Goal: Task Accomplishment & Management: Manage account settings

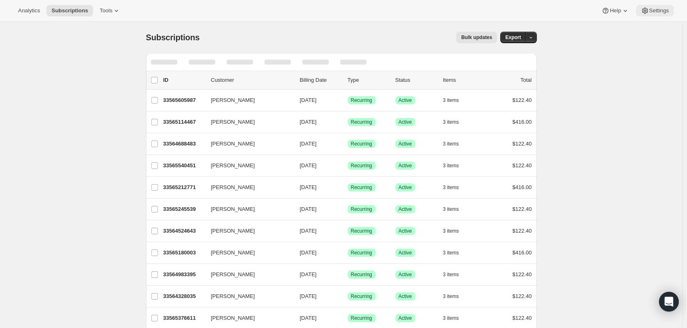
click at [666, 9] on span "Settings" at bounding box center [660, 10] width 20 height 7
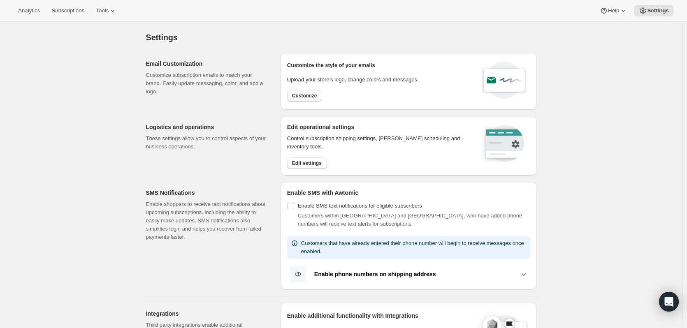
click at [304, 94] on span "Customize" at bounding box center [304, 96] width 25 height 7
select select "subscriptionMessage"
select select "5"
select select "15"
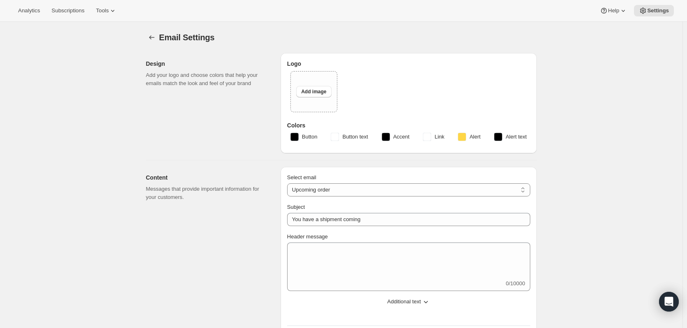
type input "Your next Clif Family Winery shipment is coming soon!"
type textarea "Your next shipment is processing soon!"
select select "7"
select select "10"
type input "Clif Family Winery"
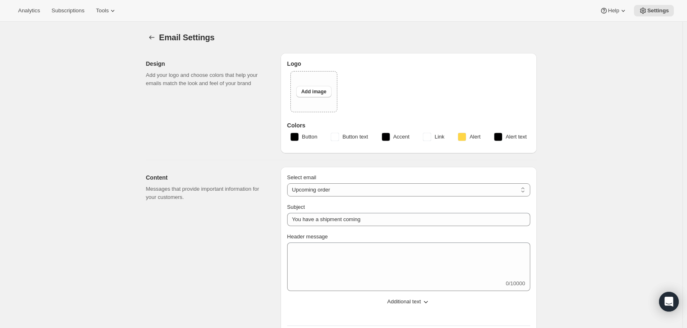
checkbox input "false"
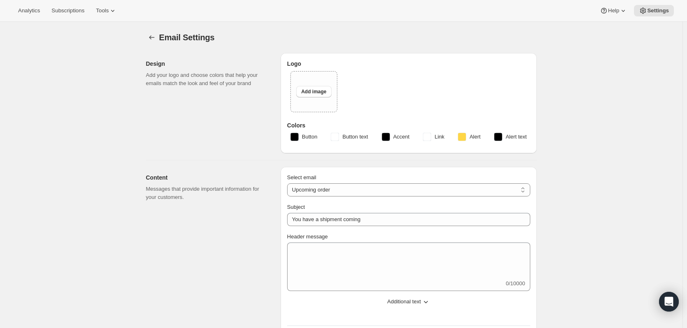
checkbox input "false"
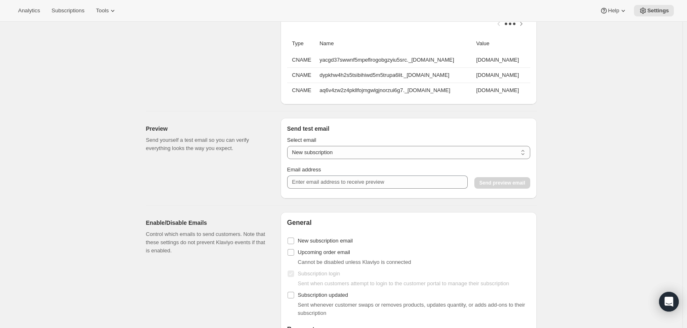
scroll to position [659, 0]
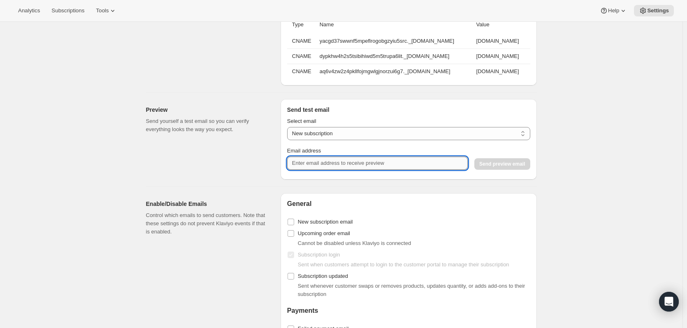
click at [355, 169] on input "Email address" at bounding box center [377, 163] width 181 height 13
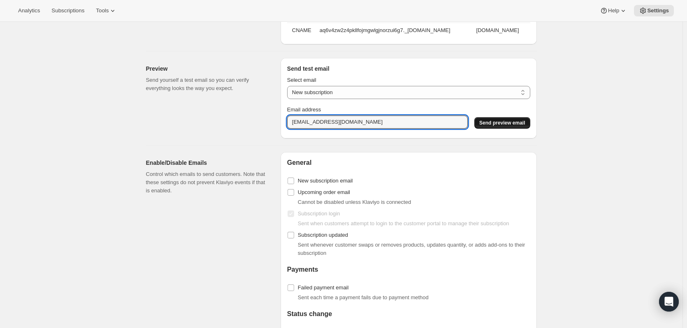
type input "[EMAIL_ADDRESS][DOMAIN_NAME]"
click at [500, 126] on span "Send preview email" at bounding box center [503, 123] width 46 height 7
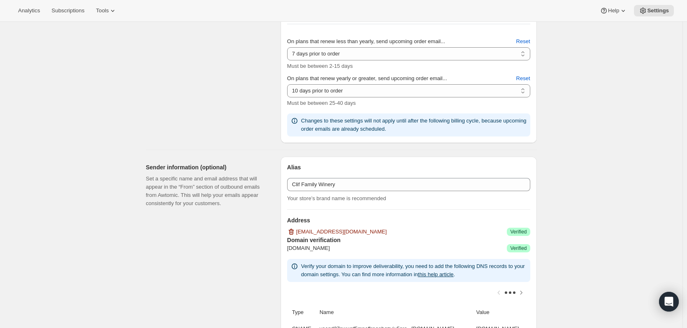
scroll to position [82, 0]
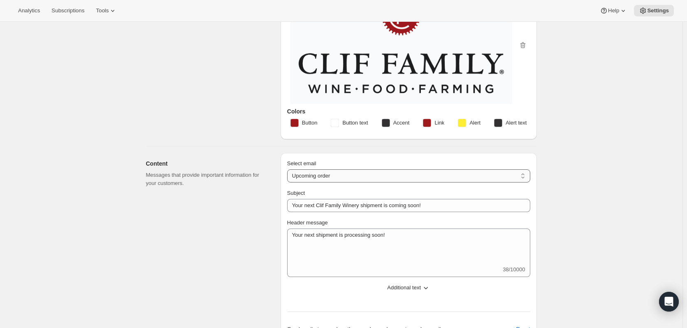
click at [331, 177] on select "New subscription Upcoming order Failed payment Delayed subscription (inventory …" at bounding box center [408, 176] width 243 height 13
click at [289, 170] on select "New subscription Upcoming order Failed payment Delayed subscription (inventory …" at bounding box center [408, 176] width 243 height 13
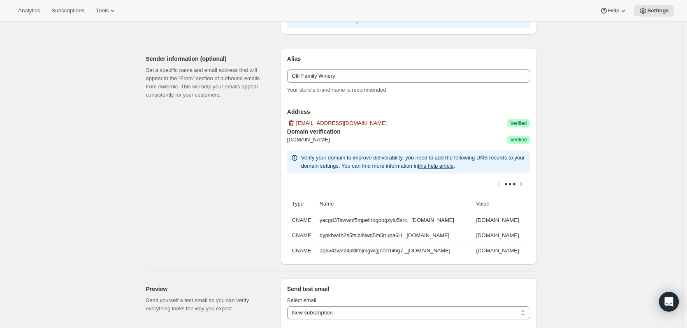
scroll to position [576, 0]
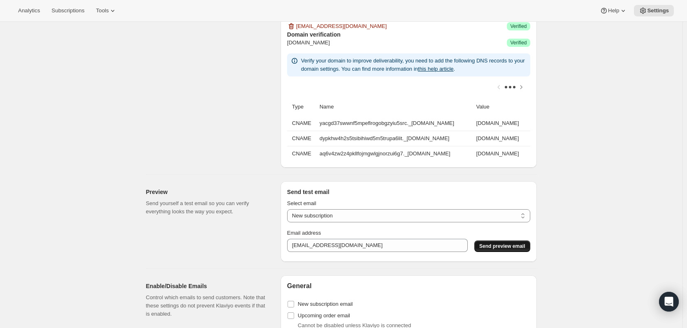
click at [341, 214] on div "Select email New subscription Upcoming order Payment failure Delayed subscripti…" at bounding box center [408, 211] width 243 height 23
click at [336, 221] on select "New subscription Upcoming order Payment failure Delayed subscription Updated su…" at bounding box center [408, 216] width 243 height 13
select select "upcoming-subscription"
click at [289, 214] on select "New subscription Upcoming order Payment failure Delayed subscription Updated su…" at bounding box center [408, 216] width 243 height 13
click at [504, 250] on span "Send preview email" at bounding box center [503, 246] width 46 height 7
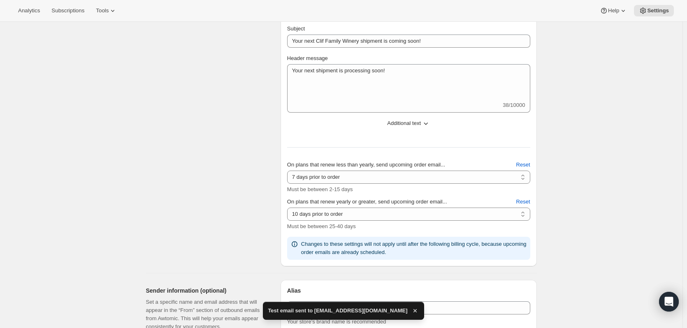
scroll to position [0, 0]
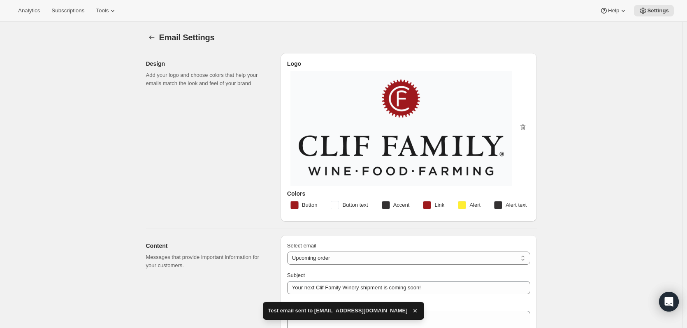
click at [388, 206] on rect "button" at bounding box center [386, 205] width 8 height 8
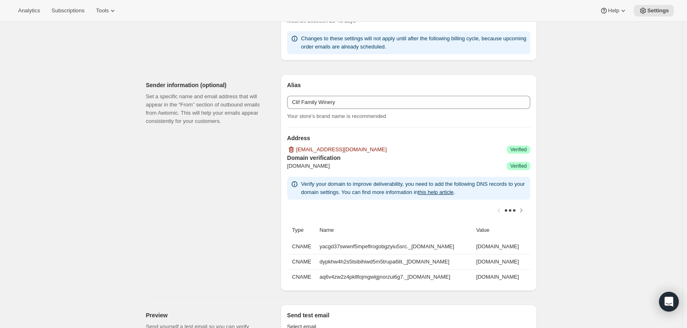
scroll to position [288, 0]
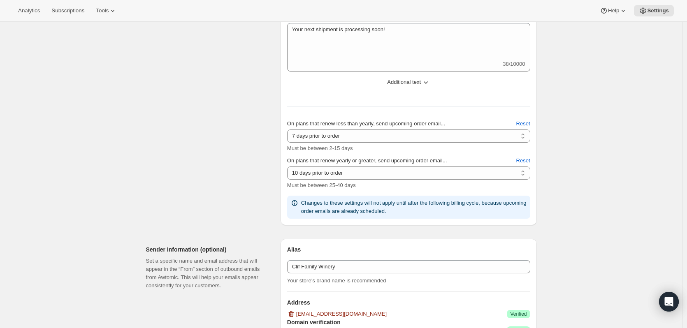
click at [347, 65] on div "Your next shipment is processing soon! 38/10000 Your next shipment is processin…" at bounding box center [408, 47] width 243 height 49
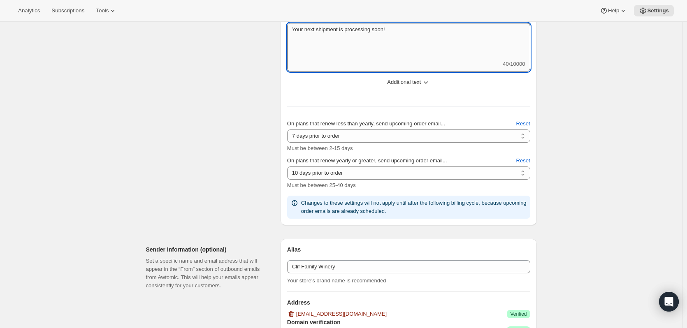
paste textarea "If you had an account on our old website and haven't reactivated it yet, please…"
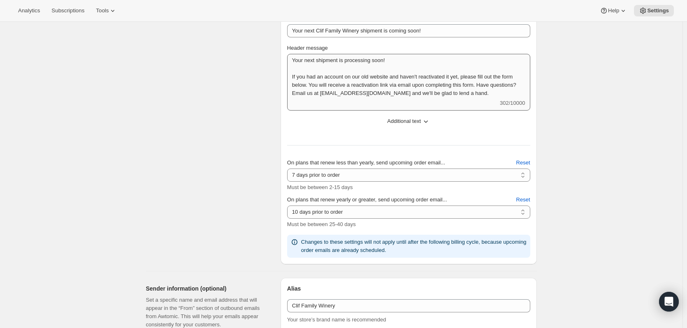
scroll to position [247, 0]
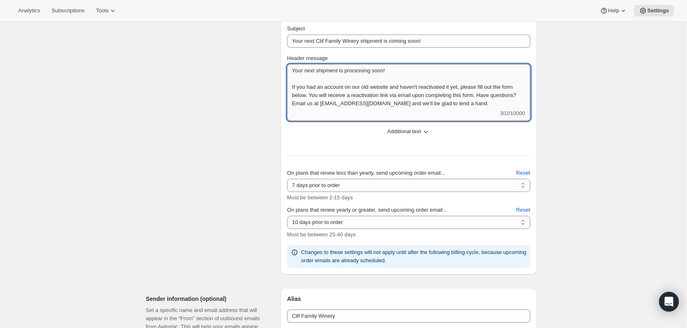
drag, startPoint x: 473, startPoint y: 88, endPoint x: 299, endPoint y: 87, distance: 173.3
click at [299, 87] on textarea "Your next shipment is processing soon! If you had an account on our old website…" at bounding box center [408, 86] width 243 height 45
drag, startPoint x: 509, startPoint y: 87, endPoint x: 436, endPoint y: 84, distance: 72.9
click at [436, 84] on textarea "Your next shipment is processing soon! If this is the first time interacting wi…" at bounding box center [408, 86] width 243 height 45
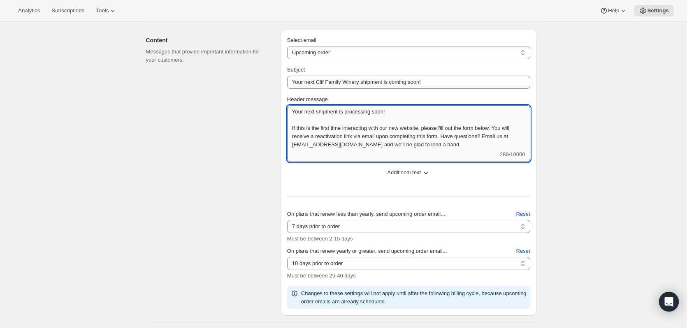
click at [454, 134] on textarea "Your next shipment is processing soon! If this is the first time interacting wi…" at bounding box center [408, 127] width 243 height 45
drag, startPoint x: 435, startPoint y: 128, endPoint x: 508, endPoint y: 126, distance: 72.9
click at [508, 126] on textarea "Your next shipment is processing soon! If this is the first time interacting wi…" at bounding box center [408, 127] width 243 height 45
click at [452, 124] on textarea "Your next shipment is processing soon! If this is the first time interacting wi…" at bounding box center [408, 127] width 243 height 45
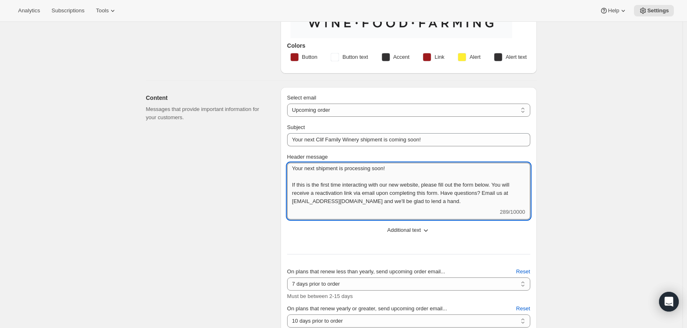
scroll to position [165, 0]
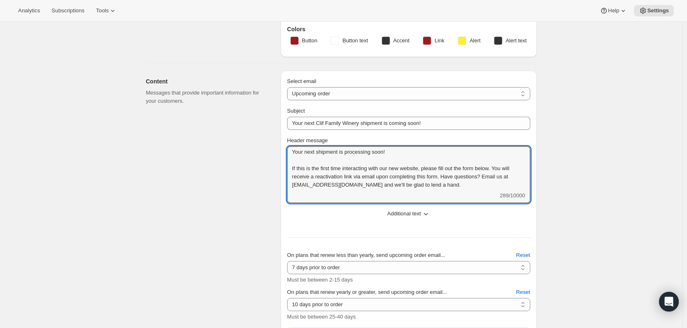
click at [426, 214] on icon "button" at bounding box center [426, 214] width 8 height 8
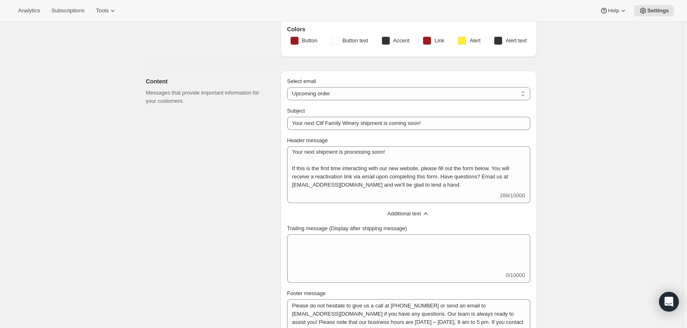
click at [426, 214] on icon "button" at bounding box center [426, 214] width 8 height 8
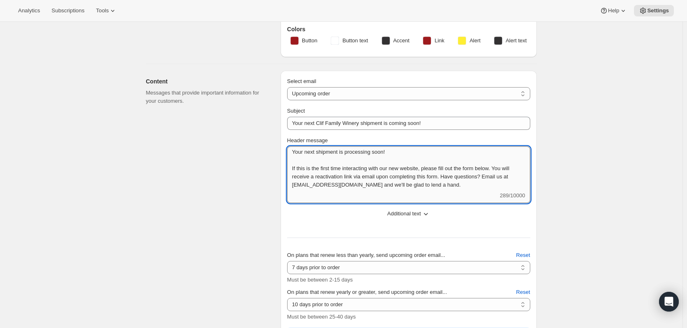
click at [450, 168] on textarea "Your next shipment is processing soon! If this is the first time interacting wi…" at bounding box center [408, 169] width 243 height 45
click at [491, 166] on textarea "Your next shipment is processing soon! If this is the first time interacting wi…" at bounding box center [408, 169] width 243 height 45
click at [470, 172] on textarea "Your next shipment is processing soon! If this is the first time interacting wi…" at bounding box center [408, 169] width 243 height 45
click at [523, 164] on textarea "Your next shipment is processing soon! If this is the first time interacting wi…" at bounding box center [408, 169] width 243 height 45
click at [503, 170] on textarea "Your next shipment is processing soon! If this is the first time interacting wi…" at bounding box center [408, 169] width 243 height 45
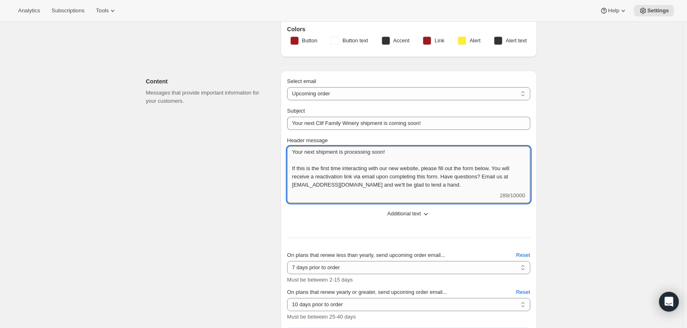
drag, startPoint x: 510, startPoint y: 167, endPoint x: 436, endPoint y: 168, distance: 73.3
click at [436, 168] on textarea "Your next shipment is processing soon! If this is the first time interacting wi…" at bounding box center [408, 169] width 243 height 45
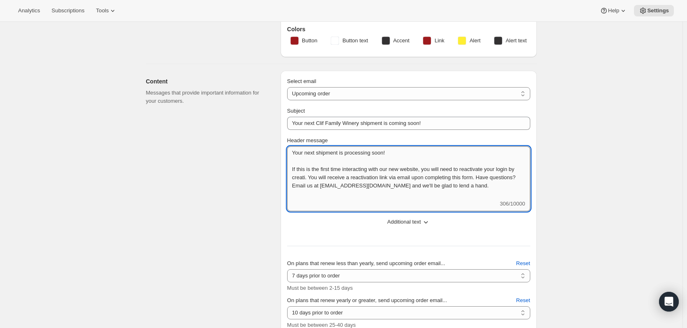
scroll to position [0, 0]
click at [309, 175] on textarea "Your next shipment is processing soon! If this is the first time interacting wi…" at bounding box center [408, 174] width 243 height 54
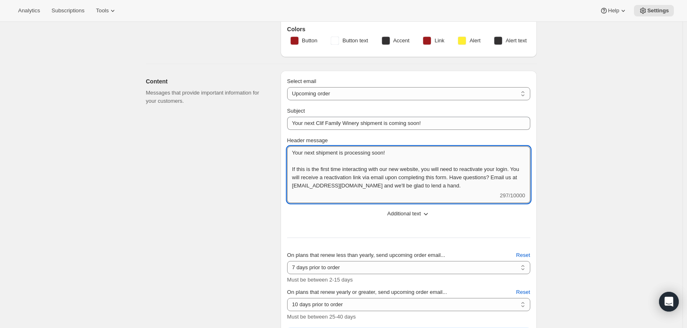
scroll to position [1, 0]
drag, startPoint x: 312, startPoint y: 178, endPoint x: 321, endPoint y: 185, distance: 11.7
click at [321, 185] on textarea "Your next shipment is processing soon! If this is the first time interacting wi…" at bounding box center [408, 169] width 243 height 45
click at [317, 184] on textarea "Your next shipment is processing soon! If this is the first time interacting wi…" at bounding box center [408, 169] width 243 height 45
drag, startPoint x: 315, startPoint y: 176, endPoint x: 503, endPoint y: 184, distance: 187.8
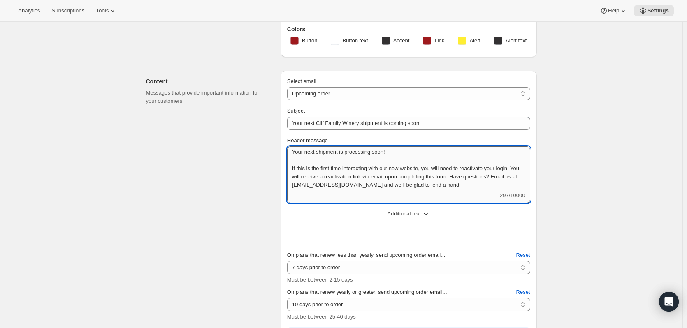
click at [503, 184] on textarea "Your next shipment is processing soon! If this is the first time interacting wi…" at bounding box center [408, 169] width 243 height 45
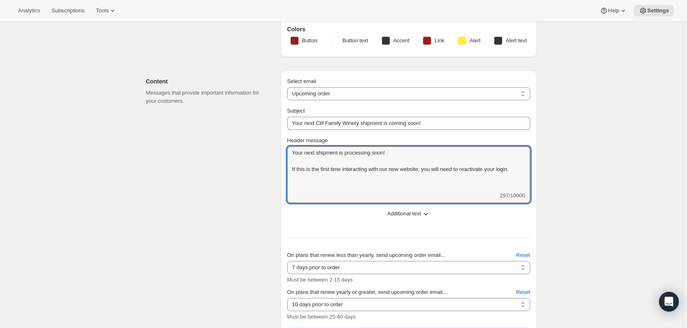
scroll to position [0, 0]
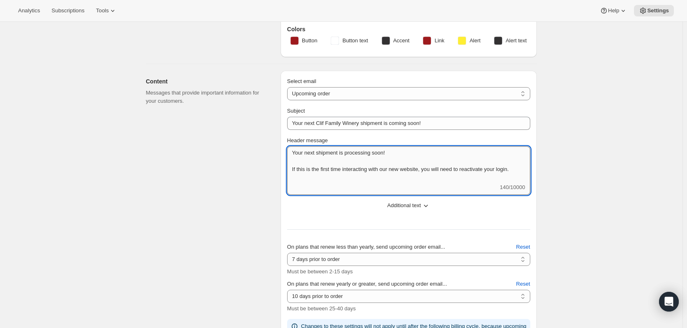
click at [331, 179] on textarea "Your next shipment is processing soon! If this is the first time interacting wi…" at bounding box center [408, 165] width 243 height 37
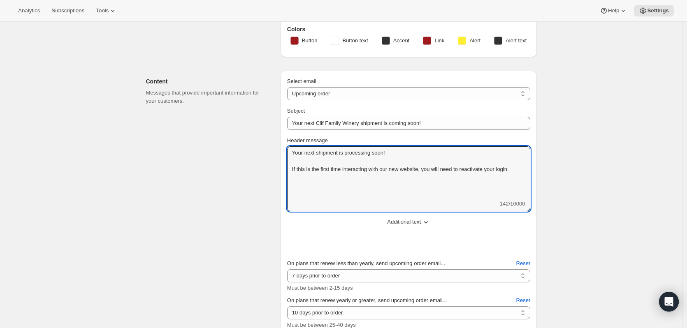
scroll to position [1, 0]
paste textarea "If you had an account on our old website and haven't reactivated it yet, please…"
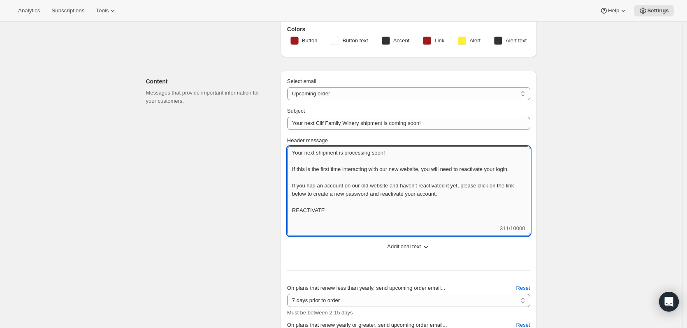
click at [317, 218] on textarea "Your next shipment is processing soon! If this is the first time interacting wi…" at bounding box center [408, 186] width 243 height 78
click at [318, 218] on textarea "Your next shipment is processing soon! If this is the first time interacting wi…" at bounding box center [408, 186] width 243 height 78
click at [335, 211] on textarea "Your next shipment is processing soon! If this is the first time interacting wi…" at bounding box center [408, 186] width 243 height 78
drag, startPoint x: 330, startPoint y: 216, endPoint x: 293, endPoint y: 191, distance: 43.8
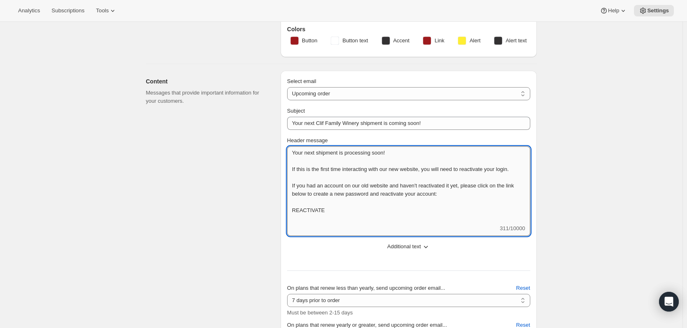
click at [293, 191] on textarea "Your next shipment is processing soon! If this is the first time interacting wi…" at bounding box center [408, 186] width 243 height 78
click at [446, 191] on textarea "Your next shipment is processing soon! If this is the first time interacting wi…" at bounding box center [408, 186] width 243 height 78
click at [461, 193] on textarea "Your next shipment is processing soon! If this is the first time interacting wi…" at bounding box center [408, 186] width 243 height 78
drag, startPoint x: 478, startPoint y: 202, endPoint x: 298, endPoint y: 186, distance: 180.5
click at [298, 186] on textarea "Your next shipment is processing soon! If this is the first time interacting wi…" at bounding box center [408, 186] width 243 height 78
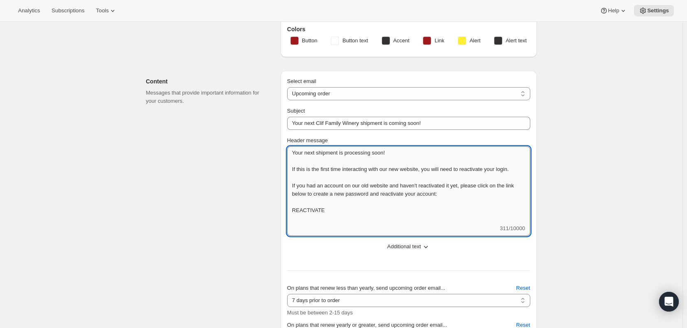
click at [322, 206] on textarea "Your next shipment is processing soon! If this is the first time interacting wi…" at bounding box center [408, 186] width 243 height 78
drag, startPoint x: 328, startPoint y: 219, endPoint x: 282, endPoint y: 189, distance: 54.6
click at [282, 189] on div "Content Messages that provide important information for your customers. Select …" at bounding box center [339, 227] width 398 height 326
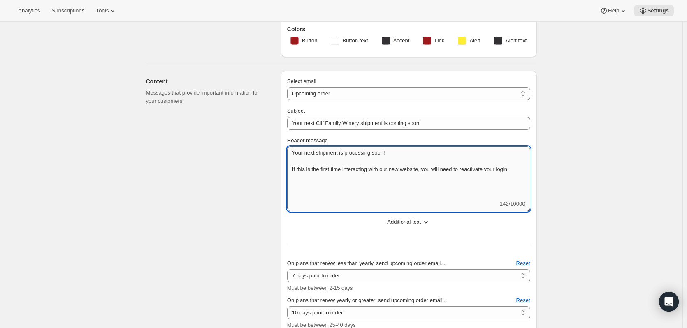
scroll to position [0, 0]
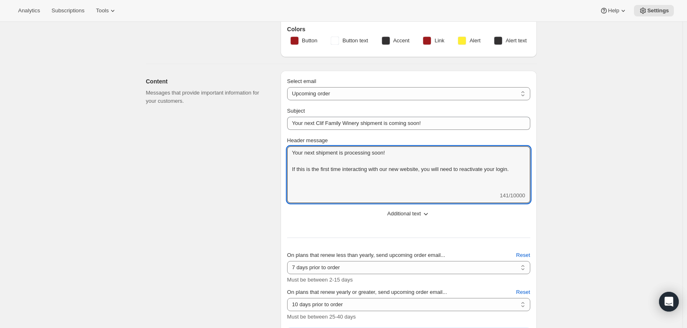
type textarea "Your next shipment is processing soon! If this is the first time interacting wi…"
click at [364, 170] on textarea "Your next shipment is processing soon! If this is the first time interacting wi…" at bounding box center [408, 169] width 243 height 45
click at [442, 182] on textarea "Your next shipment is processing soon! If this is the first time interacting wi…" at bounding box center [408, 169] width 243 height 45
click at [303, 179] on textarea "Your next shipment is processing soon! If this is the first time interacting wi…" at bounding box center [408, 169] width 243 height 45
click at [311, 179] on textarea "Your next shipment is processing soon! If this is the first time interacting wi…" at bounding box center [408, 169] width 243 height 45
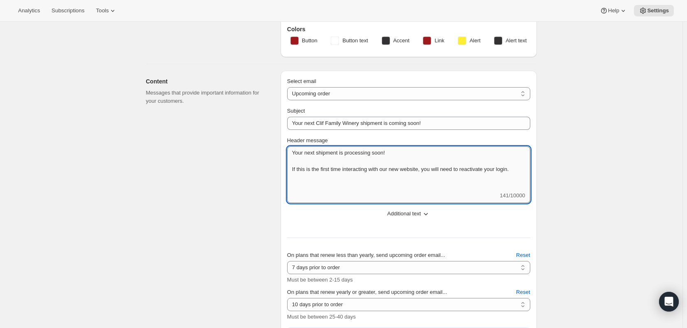
click at [293, 169] on textarea "Your next shipment is processing soon! If this is the first time interacting wi…" at bounding box center [408, 169] width 243 height 45
click at [329, 185] on textarea "Your next shipment is processing soon! If this is the first time interacting wi…" at bounding box center [408, 169] width 243 height 45
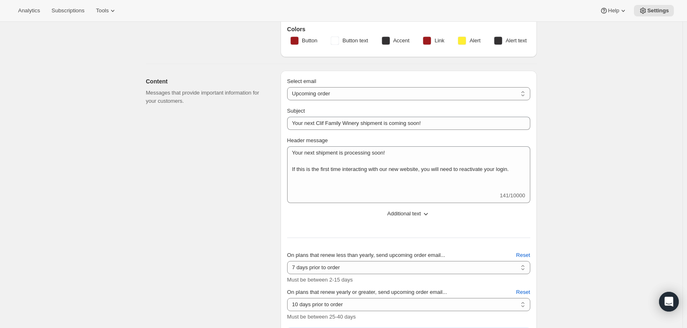
drag, startPoint x: 636, startPoint y: 165, endPoint x: 636, endPoint y: 244, distance: 79.0
click at [409, 212] on span "Additional text" at bounding box center [404, 214] width 34 height 8
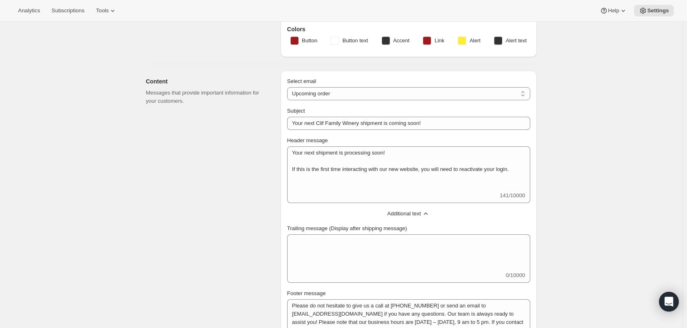
click at [409, 210] on span "Additional text" at bounding box center [404, 214] width 34 height 8
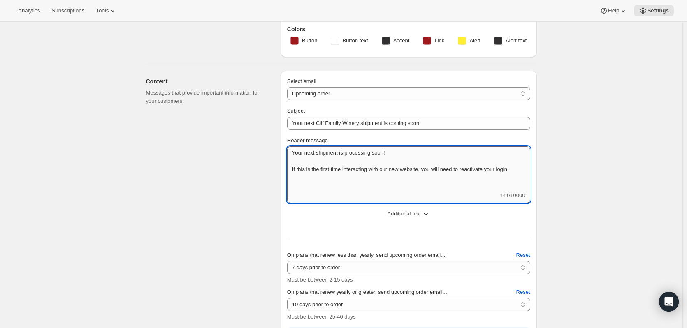
click at [320, 175] on textarea "Your next shipment is processing soon! If this is the first time interacting wi…" at bounding box center [408, 169] width 243 height 45
click at [304, 179] on textarea "Your next shipment is processing soon! If this is the first time interacting wi…" at bounding box center [408, 169] width 243 height 45
click at [314, 179] on textarea "Your next shipment is processing soon! If this is the first time interacting wi…" at bounding box center [408, 169] width 243 height 45
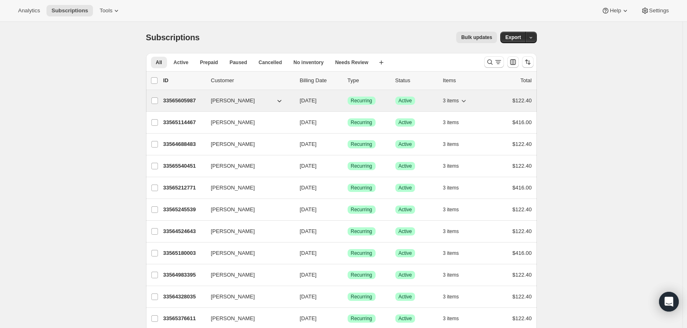
click at [178, 105] on div "33565605987 [PERSON_NAME] [DATE] Success Recurring Success Active 3 items $122.…" at bounding box center [347, 101] width 369 height 12
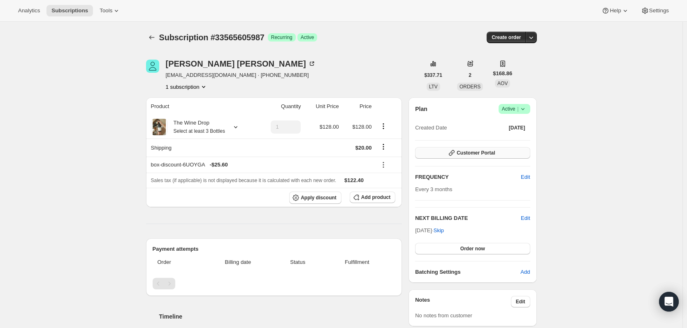
click at [463, 149] on button "Customer Portal" at bounding box center [472, 153] width 115 height 12
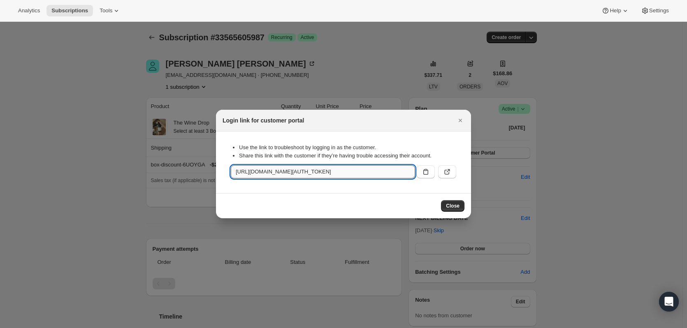
click at [364, 170] on input "[URL][DOMAIN_NAME][AUTH_TOKEN]" at bounding box center [323, 171] width 184 height 13
click at [426, 171] on icon ":rnt:" at bounding box center [426, 172] width 5 height 6
click at [443, 171] on button ":rnt:" at bounding box center [447, 171] width 18 height 13
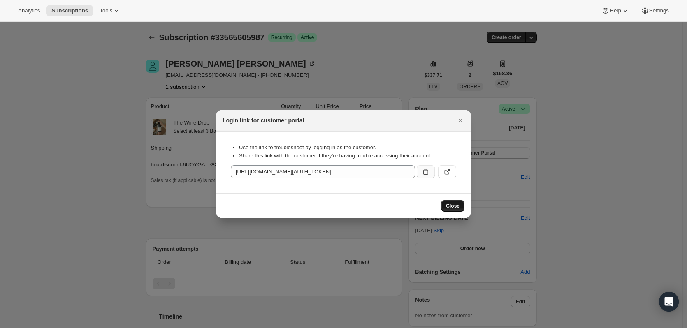
click at [456, 206] on span "Close" at bounding box center [453, 206] width 14 height 7
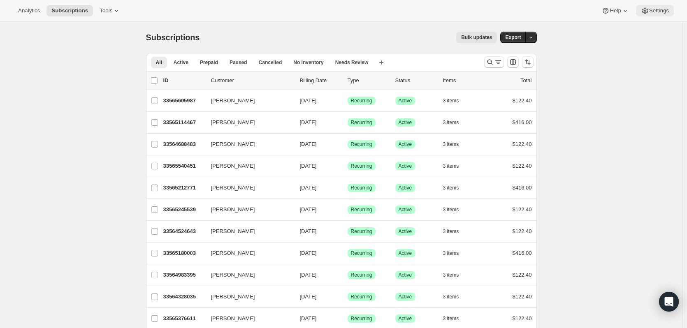
click at [655, 13] on span "Settings" at bounding box center [660, 10] width 20 height 7
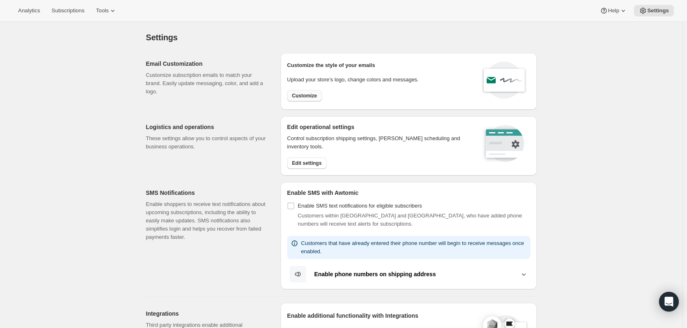
click at [312, 97] on span "Customize" at bounding box center [304, 96] width 25 height 7
select select "subscriptionMessage"
select select "5"
select select "15"
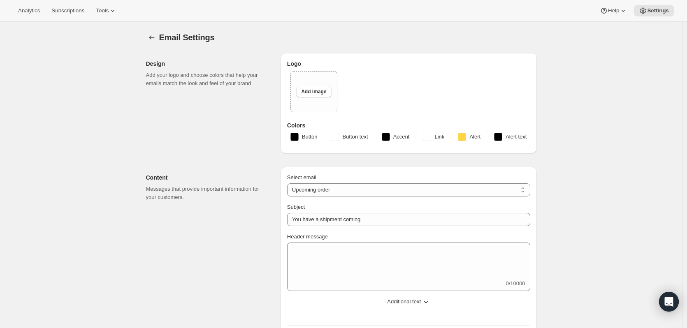
type input "Your next Clif Family Winery shipment is coming soon!"
type textarea "Your next shipment is processing soon!"
select select "7"
select select "10"
type input "Clif Family Winery"
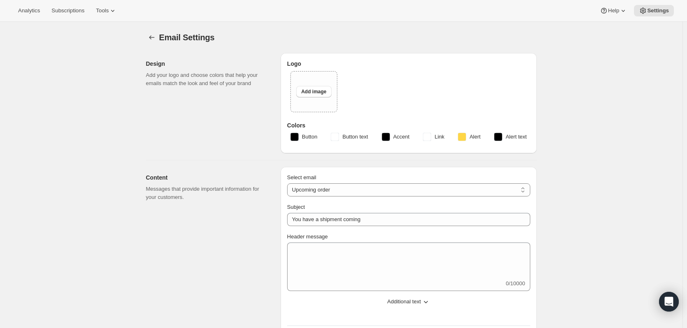
checkbox input "false"
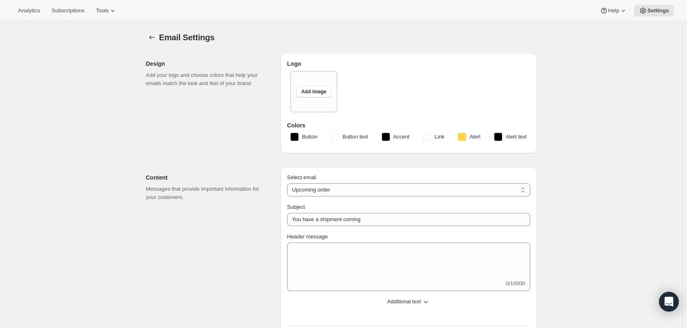
checkbox input "false"
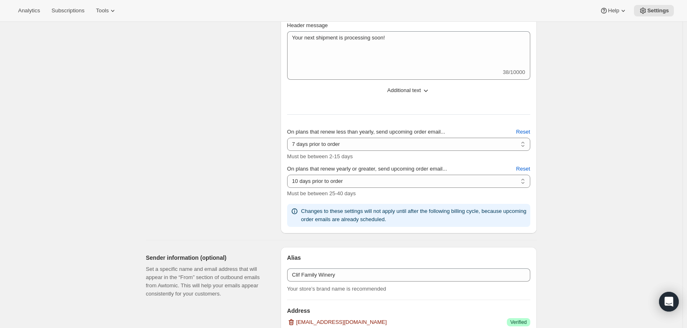
scroll to position [247, 0]
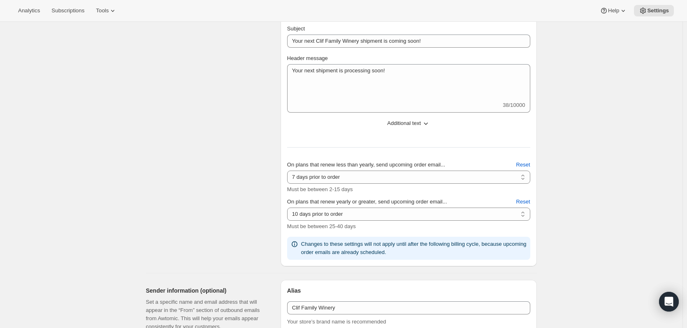
click at [436, 122] on button "Additional text" at bounding box center [408, 123] width 253 height 13
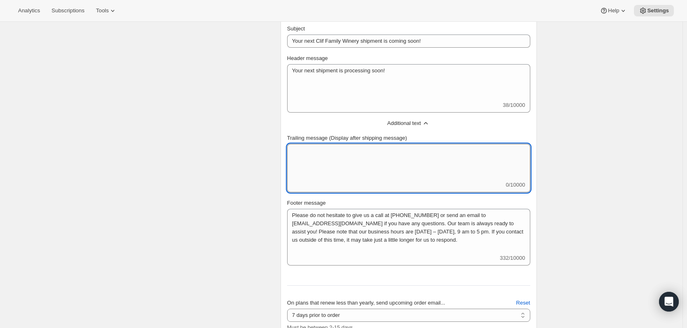
click at [384, 171] on textarea "Trailing message (Display after shipping message)" at bounding box center [408, 162] width 243 height 37
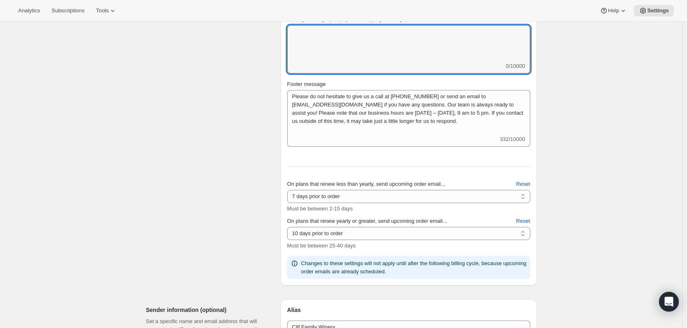
scroll to position [206, 0]
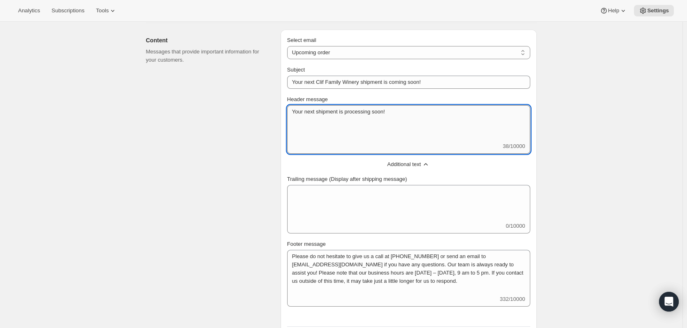
click at [305, 133] on textarea "Your next shipment is processing soon!" at bounding box center [408, 123] width 243 height 37
click at [402, 116] on textarea "Your next shipment is processing soon!" at bounding box center [408, 123] width 243 height 37
click at [401, 107] on textarea "Your next shipment is processing soon!" at bounding box center [408, 123] width 243 height 37
click at [306, 140] on textarea "Your next shipment is processing soon!" at bounding box center [408, 123] width 243 height 37
click at [309, 131] on textarea "Your next shipment is processing soon!" at bounding box center [408, 123] width 243 height 37
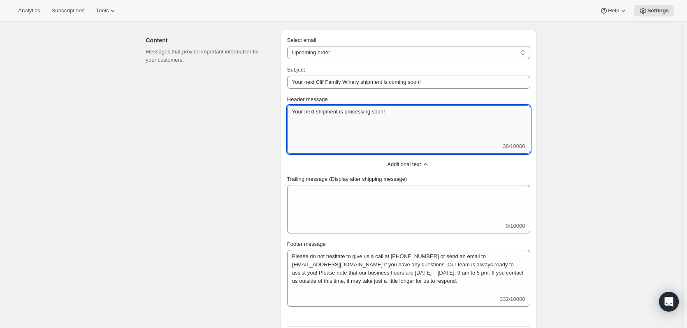
click at [339, 128] on textarea "Your next shipment is processing soon!" at bounding box center [408, 123] width 243 height 37
click at [419, 114] on textarea "Your next shipment is processing soon!" at bounding box center [408, 123] width 243 height 37
click at [324, 135] on textarea "Your next shipment is processing soon!" at bounding box center [408, 123] width 243 height 37
click at [444, 121] on textarea "Your next shipment is processing soon!" at bounding box center [408, 123] width 243 height 37
click at [415, 112] on textarea "Your next shipment is processing soon!" at bounding box center [408, 123] width 243 height 37
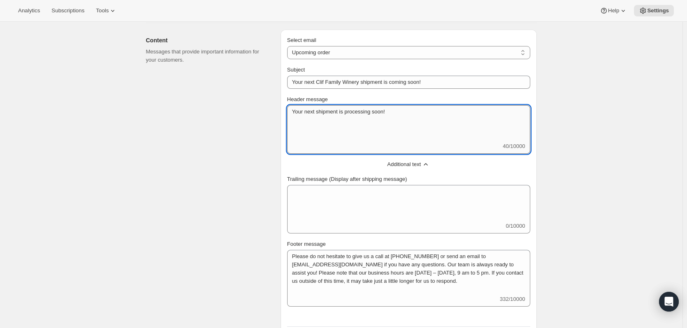
paste textarea "With our new site, you’ll need to refresh your login to access your existing pr…"
click at [295, 127] on textarea "Your next shipment is processing soon! With our new site, you’ll need to refres…" at bounding box center [408, 123] width 243 height 37
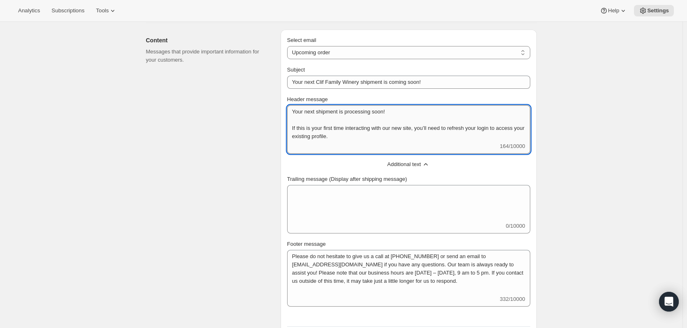
click at [384, 134] on textarea "Your next shipment is processing soon! If this is your first time interacting w…" at bounding box center [408, 123] width 243 height 37
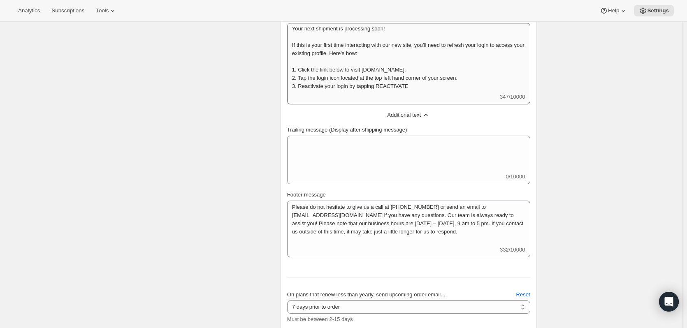
scroll to position [0, 0]
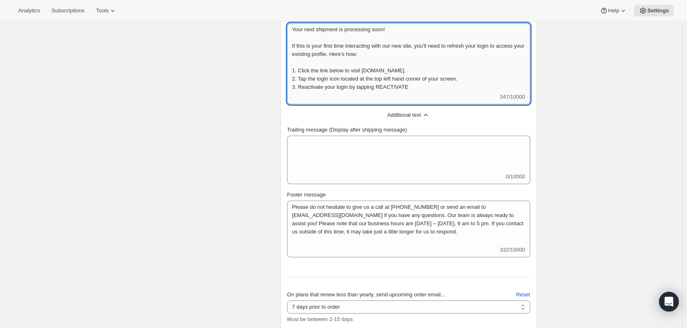
drag, startPoint x: 404, startPoint y: 70, endPoint x: 313, endPoint y: 70, distance: 90.6
click at [313, 70] on textarea "Your next shipment is processing soon! If this is your first time interacting w…" at bounding box center [408, 58] width 243 height 70
drag, startPoint x: 313, startPoint y: 72, endPoint x: 328, endPoint y: 71, distance: 14.9
click at [313, 72] on textarea "Your next shipment is processing soon! If this is your first time interacting w…" at bounding box center [408, 58] width 243 height 70
drag, startPoint x: 315, startPoint y: 71, endPoint x: 403, endPoint y: 70, distance: 88.1
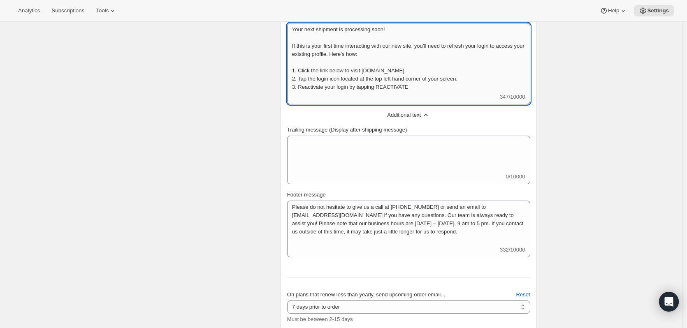
click at [403, 70] on textarea "Your next shipment is processing soon! If this is your first time interacting w…" at bounding box center [408, 58] width 243 height 70
click at [371, 70] on textarea "Your next shipment is processing soon! If this is your first time interacting w…" at bounding box center [408, 58] width 243 height 70
click at [374, 70] on textarea "Your next shipment is processing soon! If this is your first time interacting w…" at bounding box center [408, 58] width 243 height 70
click at [372, 70] on textarea "Your next shipment is processing soon! If this is your first time interacting w…" at bounding box center [408, 58] width 243 height 70
drag, startPoint x: 463, startPoint y: 46, endPoint x: 311, endPoint y: 53, distance: 152.5
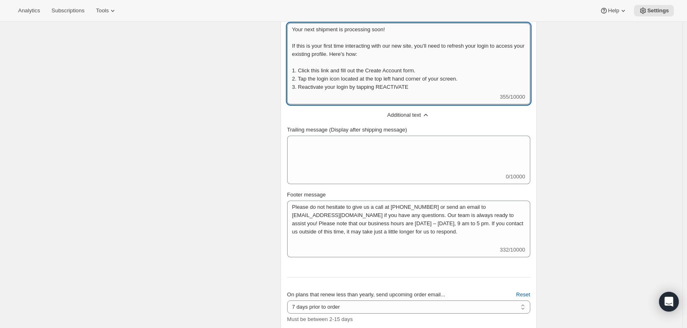
click at [311, 53] on textarea "Your next shipment is processing soon! If this is your first time interacting w…" at bounding box center [408, 58] width 243 height 70
click at [466, 50] on textarea "Your next shipment is processing soon! If this is your first time interacting w…" at bounding box center [408, 58] width 243 height 70
click at [302, 54] on textarea "Your next shipment is processing soon! If this is your first time interacting w…" at bounding box center [408, 58] width 243 height 70
click at [302, 71] on textarea "Your next shipment is processing soon! If this is your first time interacting w…" at bounding box center [408, 58] width 243 height 70
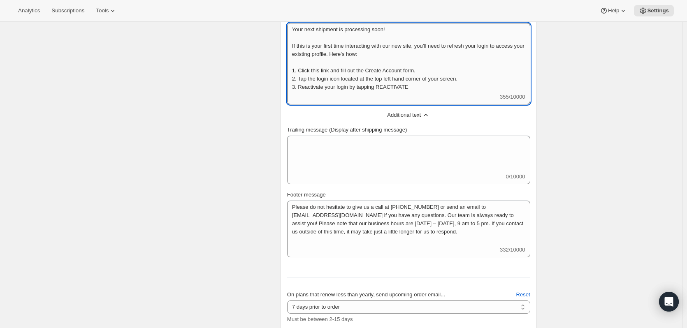
click at [393, 72] on textarea "Your next shipment is processing soon! If this is your first time interacting w…" at bounding box center [408, 58] width 243 height 70
click at [403, 71] on textarea "Your next shipment is processing soon! If this is your first time interacting w…" at bounding box center [408, 58] width 243 height 70
click at [332, 69] on textarea "Your next shipment is processing soon! If this is your first time interacting w…" at bounding box center [408, 58] width 243 height 70
click at [314, 71] on textarea "Your next shipment is processing soon! If this is your first time interacting w…" at bounding box center [408, 58] width 243 height 70
click at [299, 70] on textarea "Your next shipment is processing soon! If this is your first time interacting w…" at bounding box center [408, 58] width 243 height 70
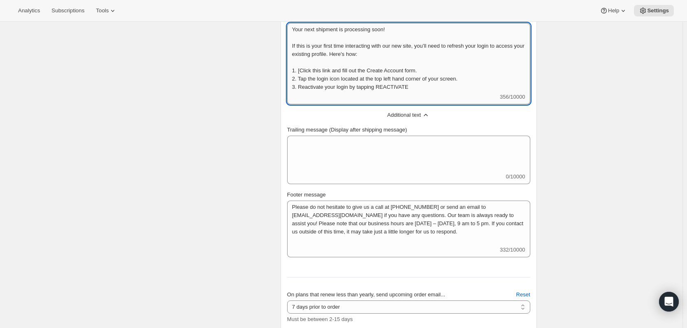
click at [334, 71] on textarea "Your next shipment is processing soon! If this is your first time interacting w…" at bounding box center [408, 58] width 243 height 70
paste textarea "[URL][DOMAIN_NAME]"
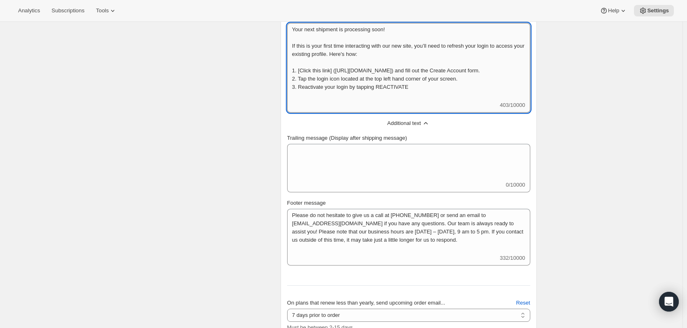
click at [339, 70] on textarea "Your next shipment is processing soon! If this is your first time interacting w…" at bounding box center [408, 62] width 243 height 78
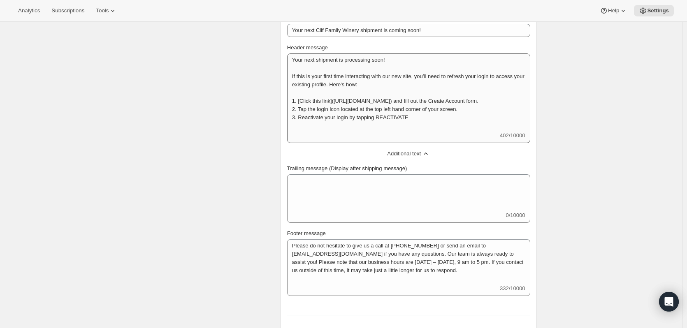
scroll to position [247, 0]
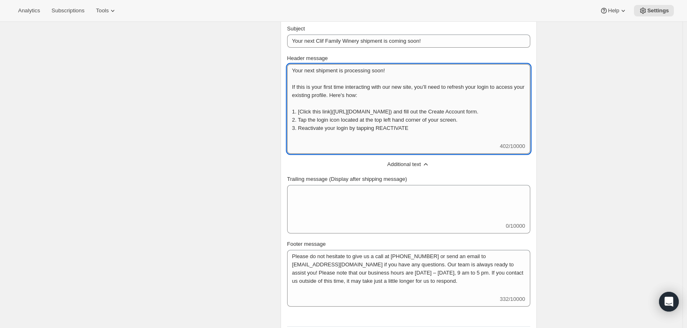
click at [327, 133] on textarea "Your next shipment is processing soon! If this is your first time interacting w…" at bounding box center [408, 103] width 243 height 78
click at [413, 135] on textarea "Your next shipment is processing soon! If this is your first time interacting w…" at bounding box center [408, 103] width 243 height 78
drag, startPoint x: 421, startPoint y: 135, endPoint x: 302, endPoint y: 123, distance: 119.6
click at [302, 123] on textarea "Your next shipment is processing soon! If this is your first time interacting w…" at bounding box center [408, 103] width 243 height 78
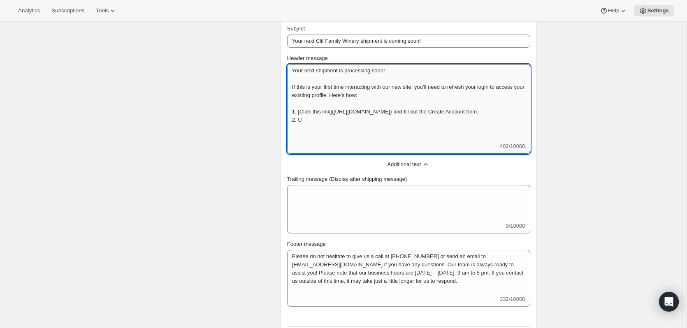
scroll to position [0, 0]
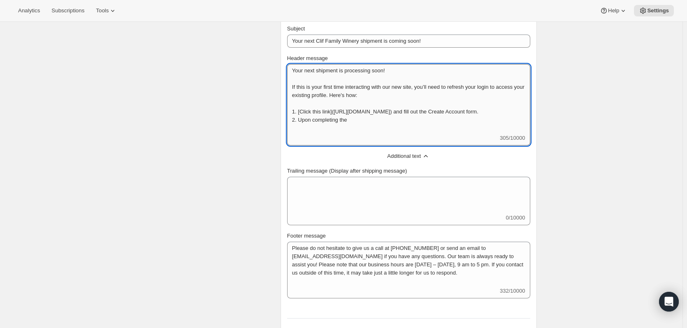
click at [342, 117] on textarea "Your next shipment is processing soon! If this is your first time interacting w…" at bounding box center [408, 99] width 243 height 70
click at [359, 128] on textarea "Your next shipment is processing soon! If this is your first time interacting w…" at bounding box center [408, 99] width 243 height 70
click at [300, 127] on textarea "Your next shipment is processing soon! If this is your first time interacting w…" at bounding box center [408, 99] width 243 height 70
paste textarea "You will receive a reactivation link via email upon completing this form."
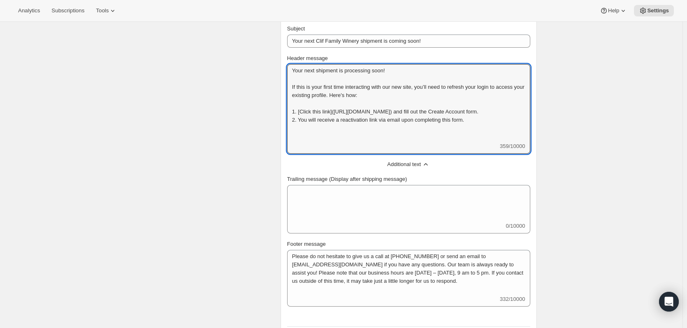
scroll to position [1, 0]
click at [326, 134] on textarea "Your next shipment is processing soon! If this is your first time interacting w…" at bounding box center [408, 103] width 243 height 78
click at [303, 135] on textarea "Your next shipment is processing soon! If this is your first time interacting w…" at bounding box center [408, 103] width 243 height 78
click at [301, 135] on textarea "Your next shipment is processing soon! If this is your first time interacting w…" at bounding box center [408, 103] width 243 height 78
click at [309, 134] on textarea "Your next shipment is processing soon! If this is your first time interacting w…" at bounding box center [408, 103] width 243 height 78
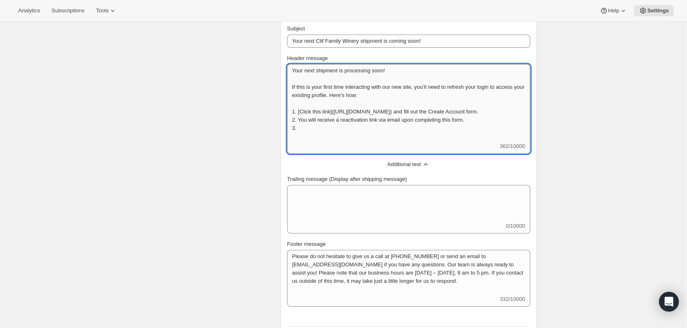
paste textarea "Have questions? Email us at [EMAIL_ADDRESS][DOMAIN_NAME] and we'll be glad to l…"
click at [373, 136] on textarea "Your next shipment is processing soon! If this is your first time interacting w…" at bounding box center [408, 103] width 243 height 78
click at [433, 135] on textarea "Your next shipment is processing soon! If this is your first time interacting w…" at bounding box center [408, 103] width 243 height 78
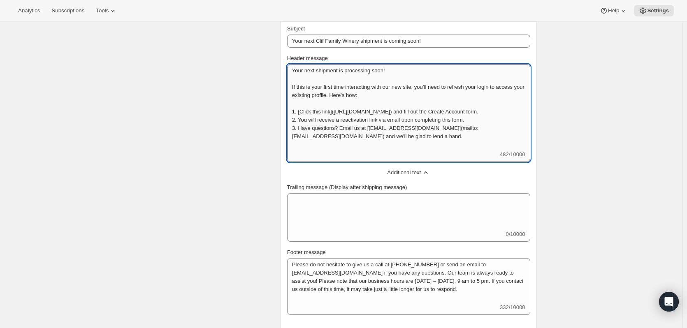
click at [382, 135] on textarea "Your next shipment is processing soon! If this is your first time interacting w…" at bounding box center [408, 107] width 243 height 86
click at [382, 134] on textarea "Your next shipment is processing soon! If this is your first time interacting w…" at bounding box center [408, 107] width 243 height 86
click at [468, 144] on textarea "Your next shipment is processing soon! If this is your first time interacting w…" at bounding box center [408, 107] width 243 height 86
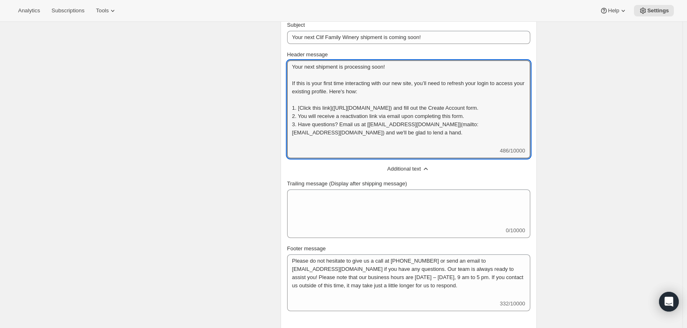
scroll to position [247, 0]
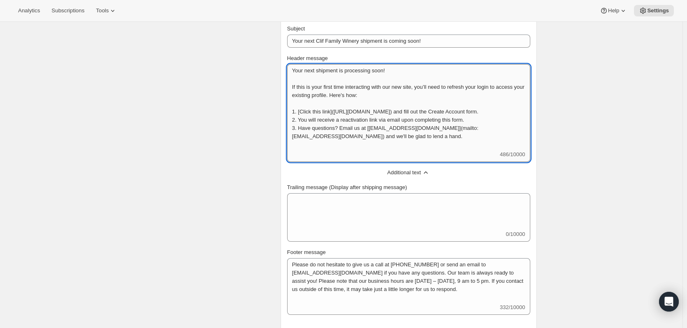
click at [355, 114] on textarea "Your next shipment is processing soon! If this is your first time interacting w…" at bounding box center [408, 107] width 243 height 86
click at [478, 128] on textarea "Your next shipment is processing soon! If this is your first time interacting w…" at bounding box center [408, 107] width 243 height 86
click at [485, 124] on textarea "Your next shipment is processing soon! If this is your first time interacting w…" at bounding box center [408, 107] width 243 height 86
click at [297, 135] on textarea "Your next shipment is processing soon! If this is your first time interacting w…" at bounding box center [408, 107] width 243 height 86
click at [487, 126] on textarea "Your next shipment is processing soon! If this is your first time interacting w…" at bounding box center [408, 107] width 243 height 86
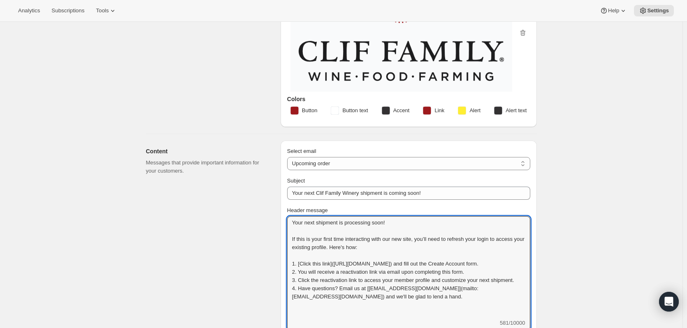
scroll to position [0, 0]
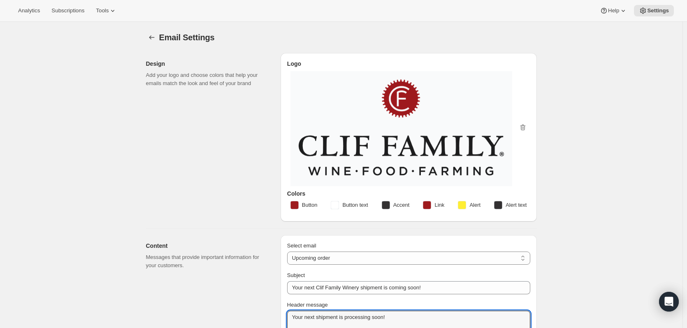
type textarea "Your next shipment is processing soon! If this is your first time interacting w…"
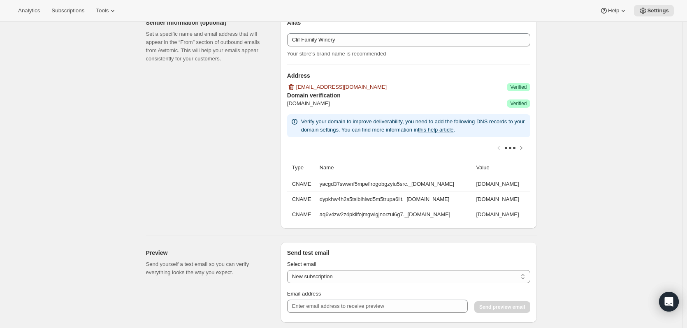
scroll to position [741, 0]
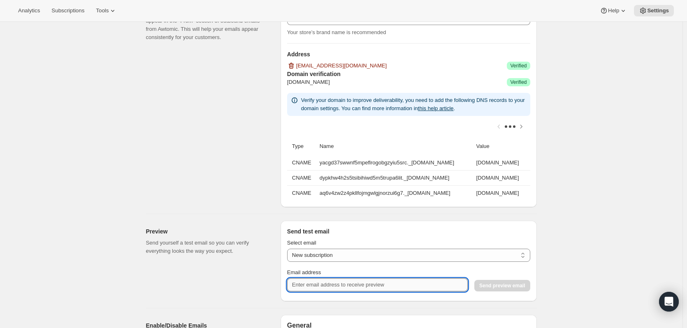
click at [323, 291] on input "Email address" at bounding box center [377, 285] width 181 height 13
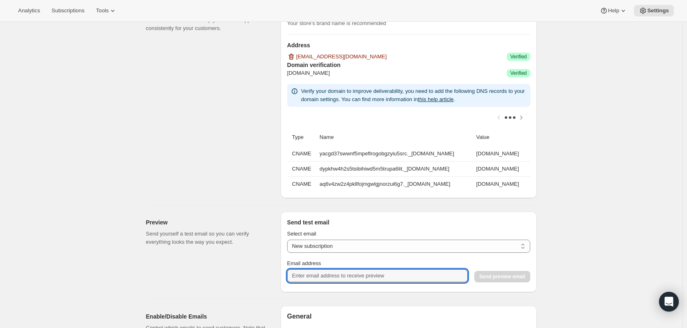
scroll to position [823, 0]
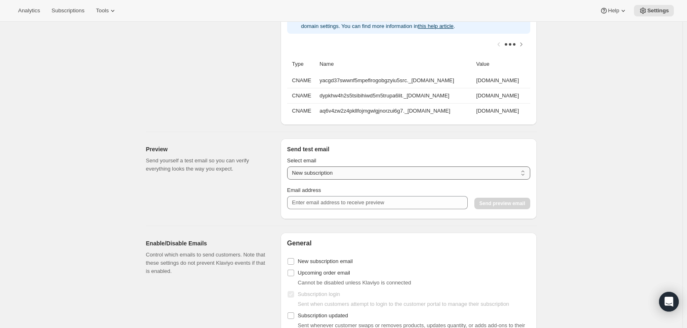
click at [315, 176] on select "New subscription Upcoming order Payment failure Delayed subscription Updated su…" at bounding box center [408, 173] width 243 height 13
select select "upcoming-subscription"
click at [289, 172] on select "New subscription Upcoming order Payment failure Delayed subscription Updated su…" at bounding box center [408, 173] width 243 height 13
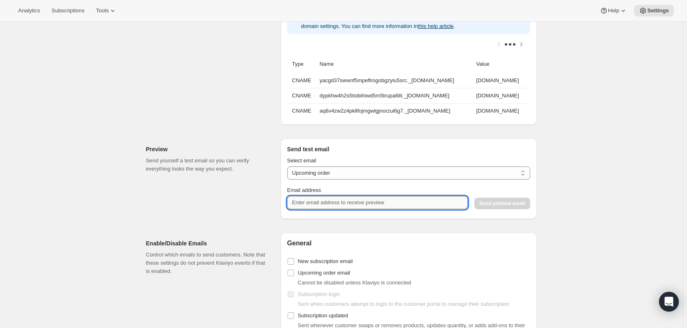
click at [331, 205] on input "Email address" at bounding box center [377, 202] width 181 height 13
type input "m"
type input "[EMAIL_ADDRESS][DOMAIN_NAME]"
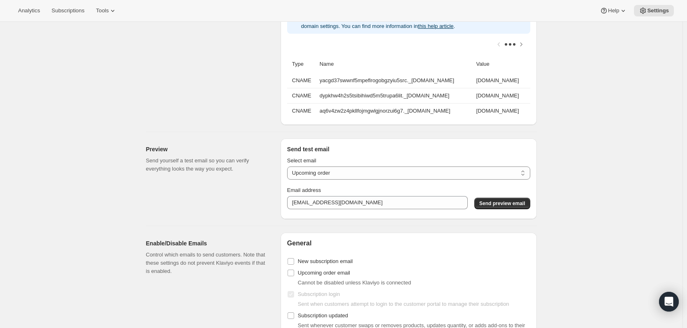
click at [496, 206] on span "Send preview email" at bounding box center [503, 203] width 46 height 7
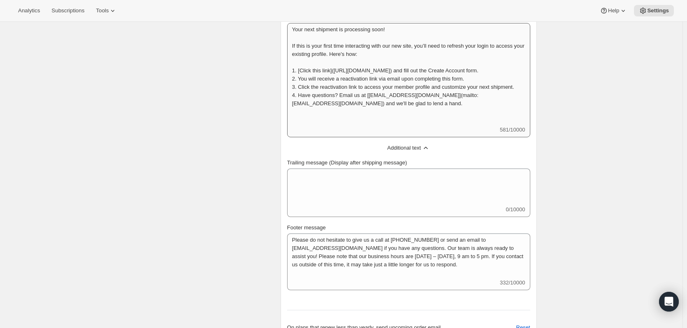
scroll to position [0, 0]
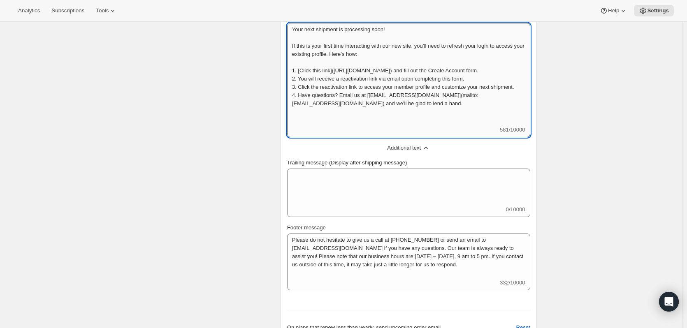
drag, startPoint x: 328, startPoint y: 66, endPoint x: 345, endPoint y: 70, distance: 18.0
click at [328, 66] on textarea "Your next shipment is processing soon! If this is your first time interacting w…" at bounding box center [408, 74] width 243 height 103
click at [446, 75] on textarea "Your next shipment is processing soon! If this is your first time interacting w…" at bounding box center [408, 74] width 243 height 103
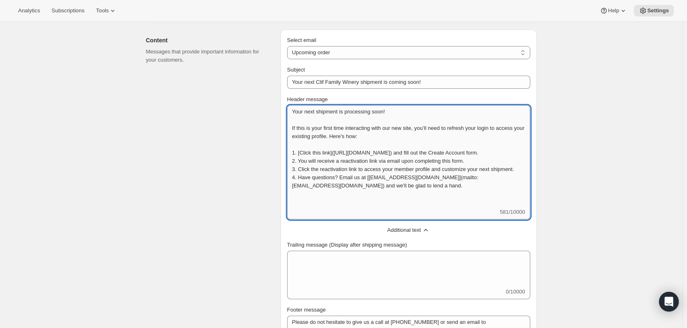
drag, startPoint x: 367, startPoint y: 137, endPoint x: 300, endPoint y: 197, distance: 89.5
click at [300, 197] on textarea "Your next shipment is processing soon! If this is your first time interacting w…" at bounding box center [408, 156] width 243 height 103
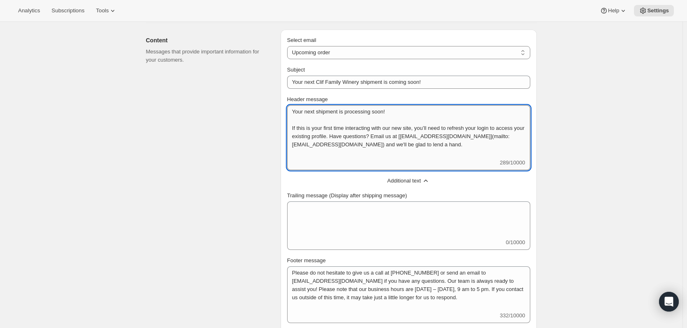
click at [511, 129] on textarea "Your next shipment is processing soon! If this is your first time interacting w…" at bounding box center [408, 132] width 243 height 54
drag, startPoint x: 465, startPoint y: 145, endPoint x: 294, endPoint y: 145, distance: 170.4
click at [294, 145] on textarea "Your next shipment is processing soon! If this is your first time interacting w…" at bounding box center [408, 132] width 243 height 54
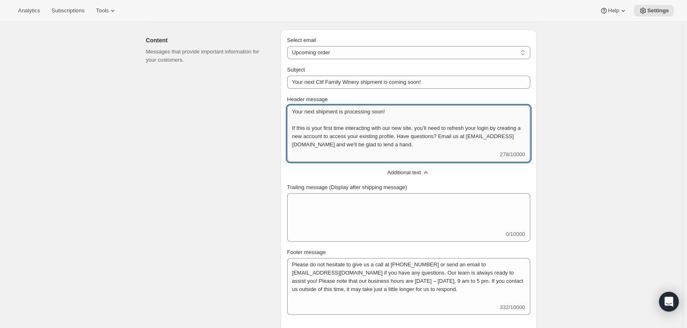
click at [355, 135] on textarea "Your next shipment is processing soon! If this is your first time interacting w…" at bounding box center [408, 127] width 243 height 45
click at [355, 136] on textarea "Your next shipment is processing soon! If this is your first time interacting w…" at bounding box center [408, 127] width 243 height 45
click at [354, 138] on textarea "Your next shipment is processing soon! If this is your first time interacting w…" at bounding box center [408, 127] width 243 height 45
click at [353, 137] on textarea "Your next shipment is processing soon! If this is your first time interacting w…" at bounding box center [408, 127] width 243 height 45
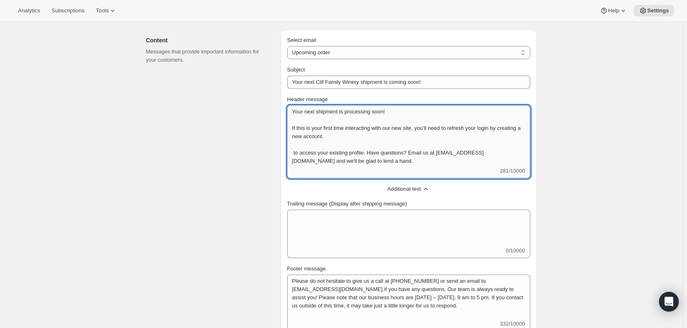
click at [380, 136] on textarea "Your next shipment is processing soon! If this is your first time interacting w…" at bounding box center [408, 136] width 243 height 62
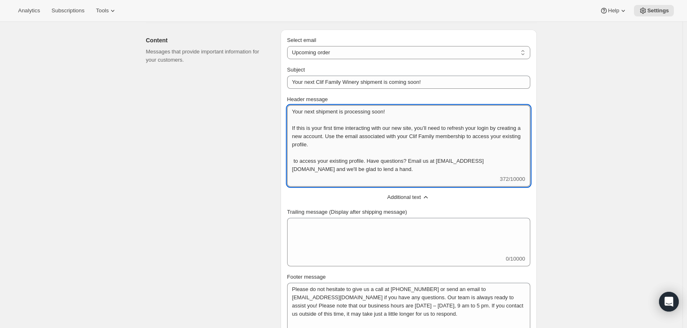
drag, startPoint x: 374, startPoint y: 161, endPoint x: 307, endPoint y: 152, distance: 67.7
click at [307, 152] on textarea "Your next shipment is processing soon! If this is your first time interacting w…" at bounding box center [408, 140] width 243 height 70
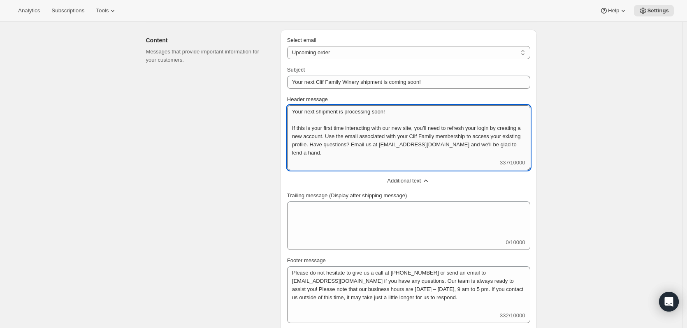
click at [386, 148] on textarea "Your next shipment is processing soon! If this is your first time interacting w…" at bounding box center [408, 132] width 243 height 54
click at [445, 151] on textarea "Your next shipment is processing soon! If this is your first time interacting w…" at bounding box center [408, 132] width 243 height 54
click at [427, 156] on textarea "Your next shipment is processing soon! If this is your first time interacting w…" at bounding box center [408, 132] width 243 height 54
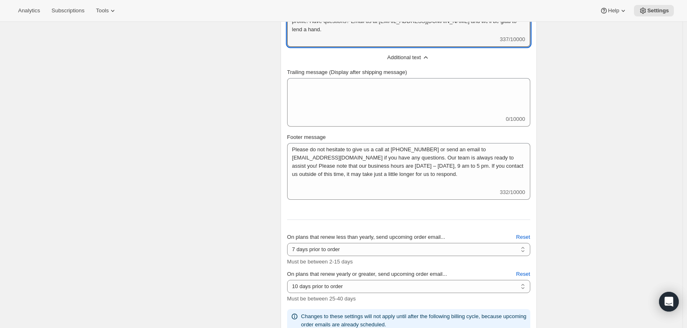
scroll to position [617, 0]
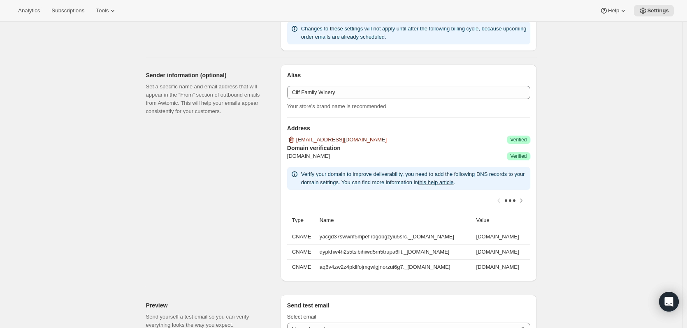
type textarea "Your next shipment is processing soon! If this is your first time interacting w…"
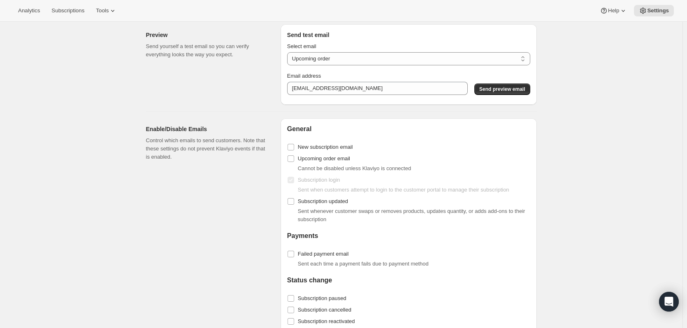
scroll to position [754, 0]
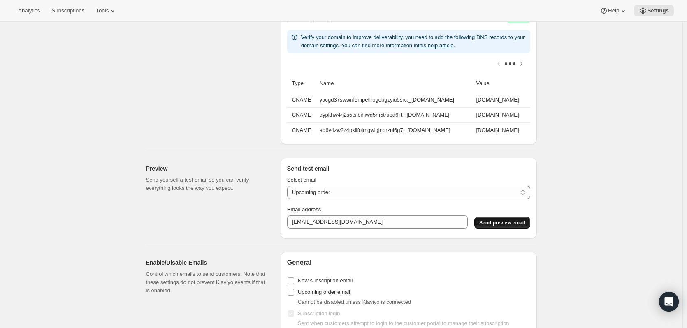
click at [510, 226] on span "Send preview email" at bounding box center [503, 223] width 46 height 7
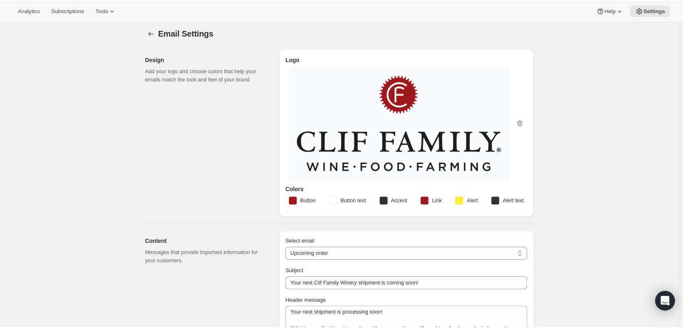
scroll to position [0, 0]
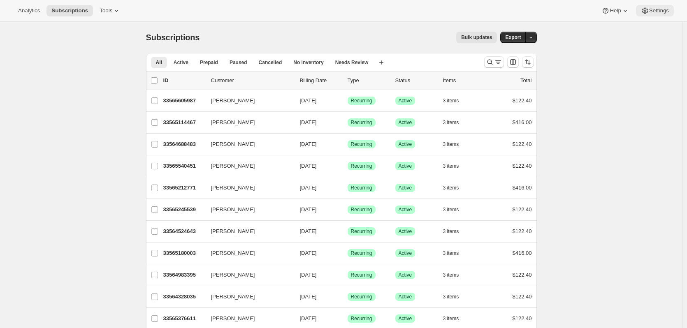
click at [667, 15] on button "Settings" at bounding box center [655, 11] width 38 height 12
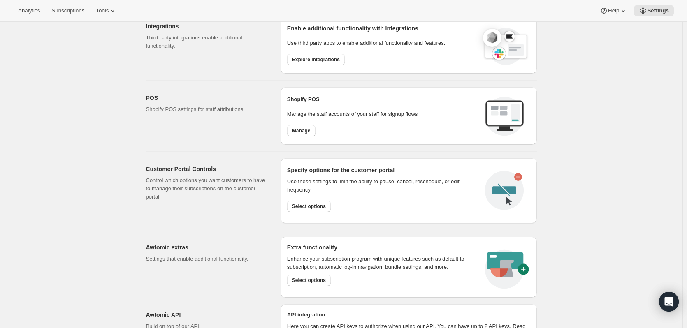
scroll to position [288, 0]
click at [311, 131] on span "Manage" at bounding box center [301, 130] width 19 height 7
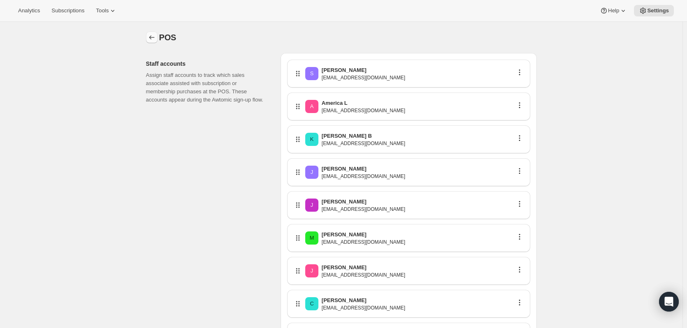
click at [152, 37] on icon "Settings" at bounding box center [152, 37] width 8 height 8
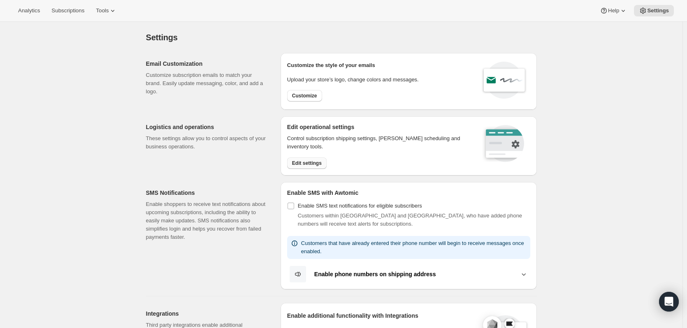
click at [305, 168] on button "Edit settings" at bounding box center [307, 164] width 40 height 12
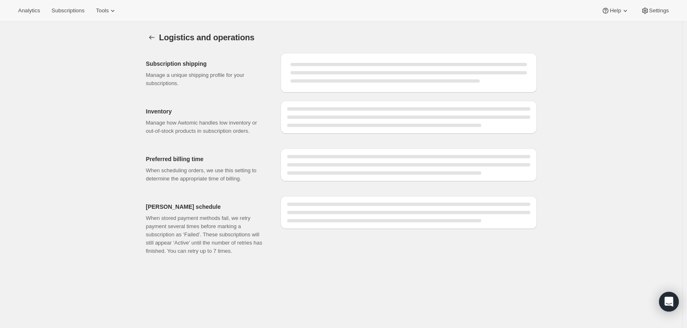
select select "DAY"
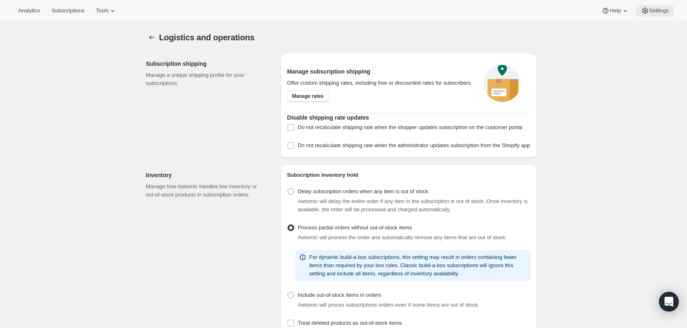
click at [661, 12] on span "Settings" at bounding box center [660, 10] width 20 height 7
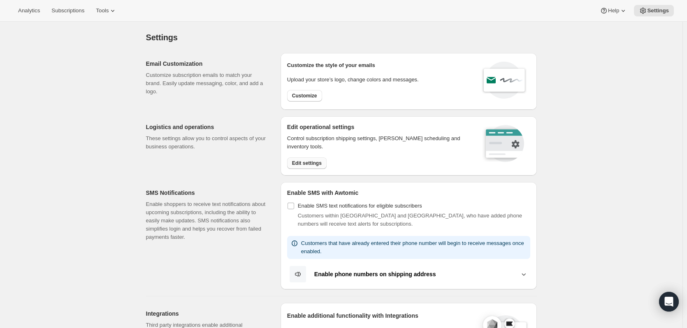
click at [304, 165] on span "Edit settings" at bounding box center [307, 163] width 30 height 7
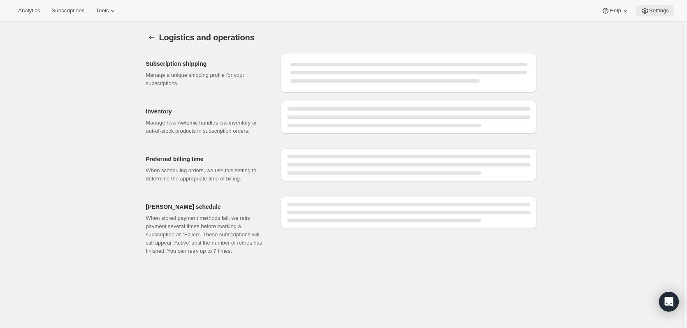
select select "DAY"
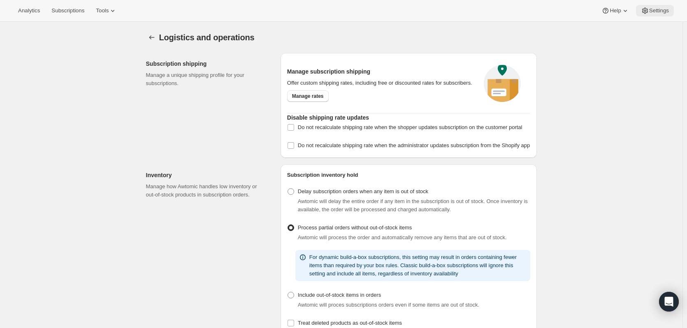
click at [660, 5] on button "Settings" at bounding box center [655, 11] width 38 height 12
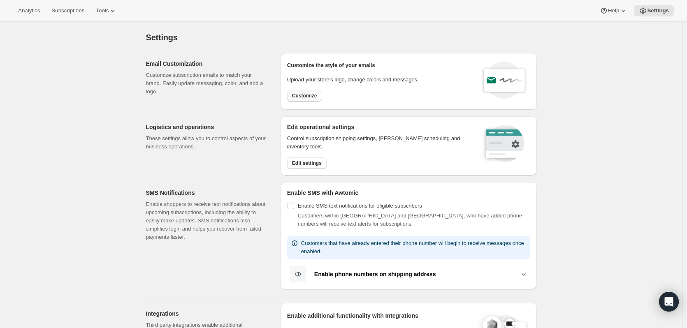
click at [301, 96] on span "Customize" at bounding box center [304, 96] width 25 height 7
select select "subscriptionMessage"
select select "5"
select select "15"
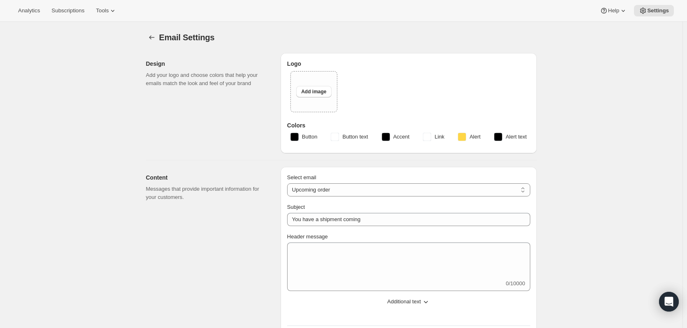
type input "Your next Clif Family Winery shipment is coming soon!"
type textarea "Your next shipment is processing soon! If this is your first time interacting w…"
select select "7"
select select "10"
type input "Clif Family Winery"
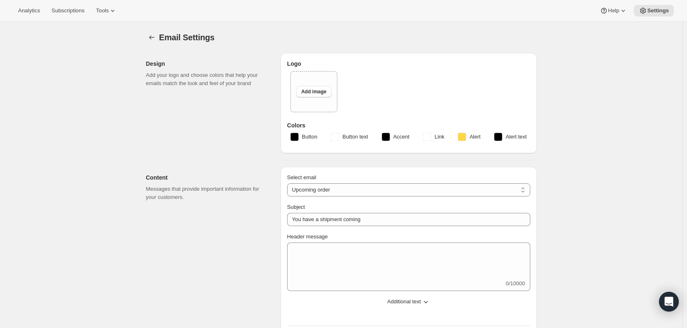
checkbox input "false"
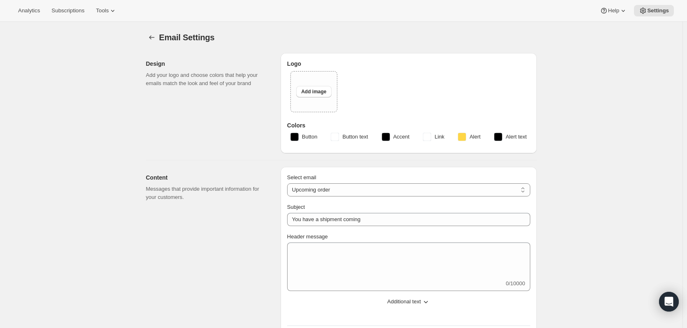
checkbox input "false"
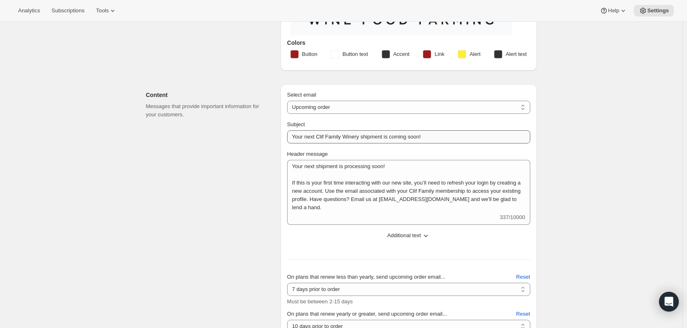
scroll to position [131, 0]
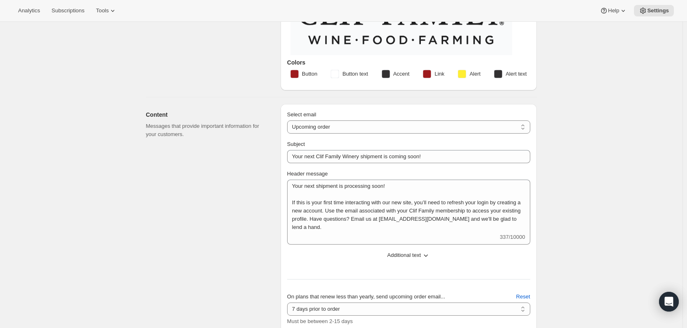
click at [396, 71] on span "Accent" at bounding box center [401, 74] width 16 height 8
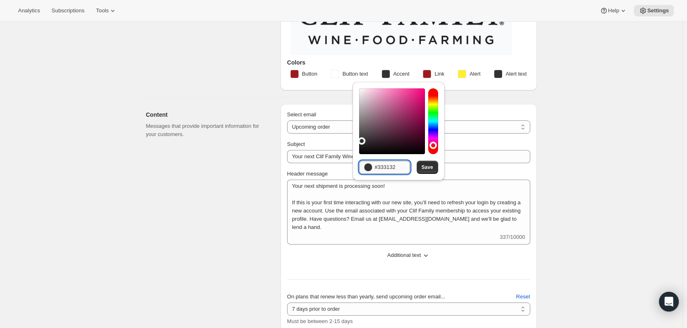
click at [386, 165] on input "#333132" at bounding box center [392, 167] width 35 height 13
paste input "E6E6E6"
type input "#E6E6E6"
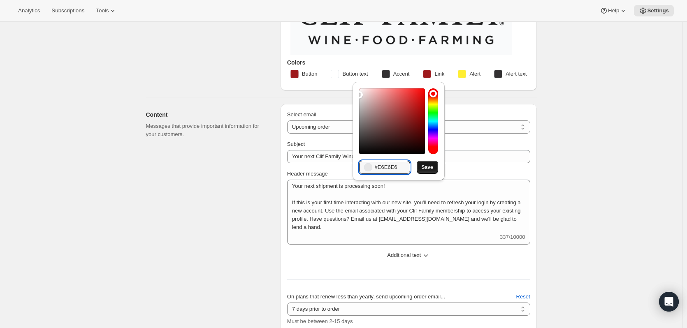
click at [427, 168] on span "Save" at bounding box center [428, 167] width 12 height 7
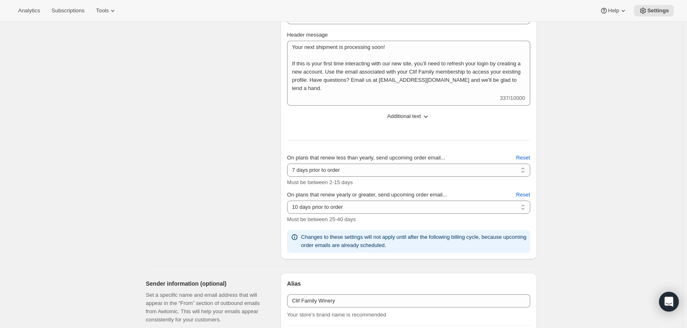
scroll to position [214, 0]
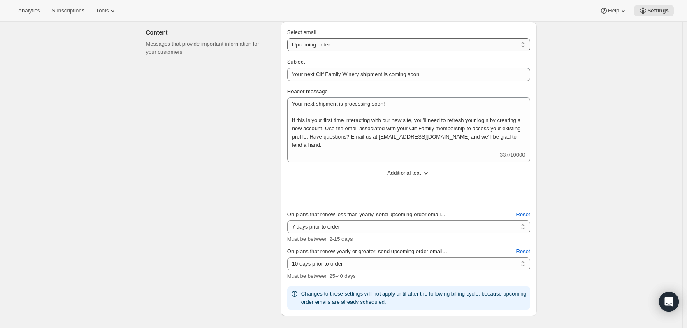
click at [333, 41] on select "New subscription Upcoming order Failed payment Delayed subscription (inventory …" at bounding box center [408, 44] width 243 height 13
select select "welcomeMessage"
click at [289, 38] on select "New subscription Upcoming order Failed payment Delayed subscription (inventory …" at bounding box center [408, 44] width 243 height 13
type input "Welcome to your Clif Family Winery membership!"
type textarea "Welcome to your Clif Family Winery membership! We're absolutely delighted that …"
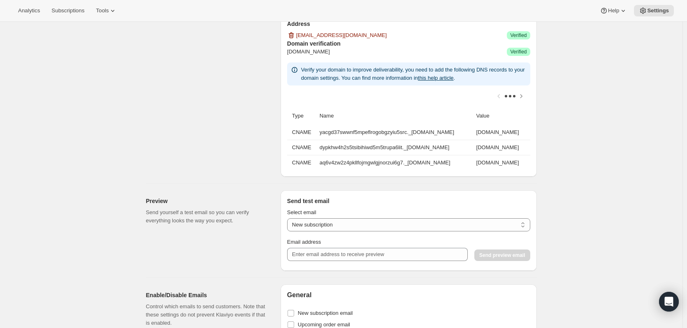
scroll to position [461, 0]
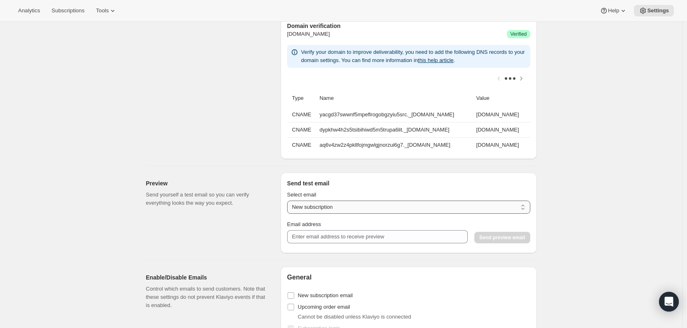
click at [342, 214] on select "New subscription Upcoming order Payment failure Delayed subscription Updated su…" at bounding box center [408, 207] width 243 height 13
click at [338, 226] on div "Email address" at bounding box center [377, 225] width 181 height 8
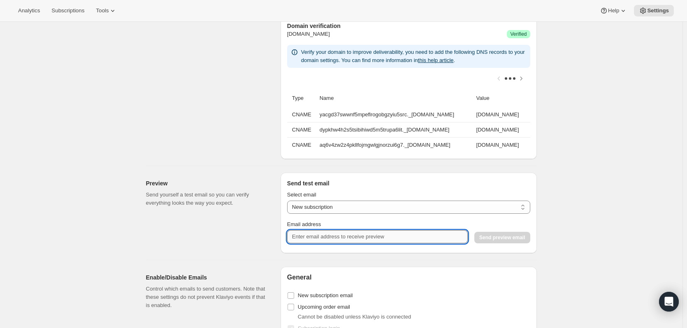
click at [404, 242] on input "Email address" at bounding box center [377, 236] width 181 height 13
type input "[EMAIL_ADDRESS][DOMAIN_NAME]"
click at [521, 241] on span "Send preview email" at bounding box center [503, 238] width 46 height 7
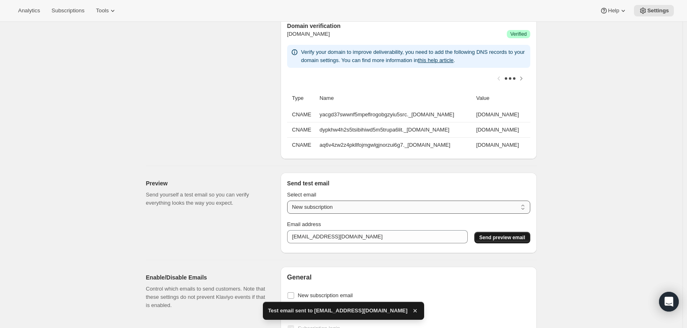
click at [366, 212] on select "New subscription Upcoming order Payment failure Delayed subscription Updated su…" at bounding box center [408, 207] width 243 height 13
click at [289, 206] on select "New subscription Upcoming order Payment failure Delayed subscription Updated su…" at bounding box center [408, 207] width 243 height 13
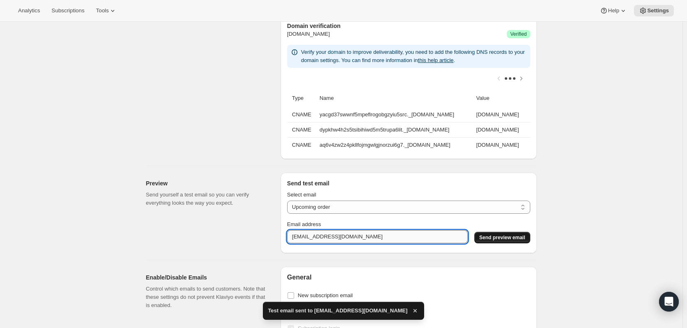
click at [341, 237] on input "[EMAIL_ADDRESS][DOMAIN_NAME]" at bounding box center [377, 236] width 181 height 13
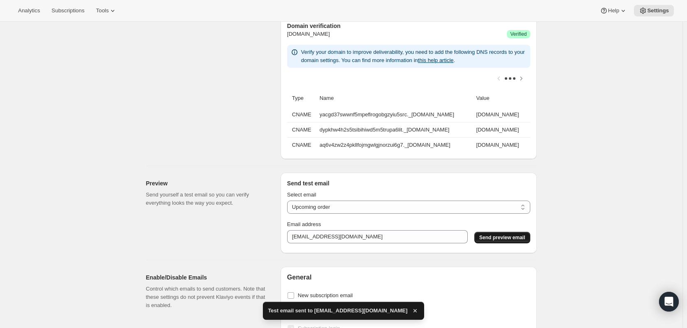
click at [504, 240] on span "Send preview email" at bounding box center [503, 238] width 46 height 7
click at [386, 213] on select "New subscription Upcoming order Payment failure Delayed subscription Updated su…" at bounding box center [408, 207] width 243 height 13
click at [289, 206] on select "New subscription Upcoming order Payment failure Delayed subscription Updated su…" at bounding box center [408, 207] width 243 height 13
click at [513, 241] on span "Send preview email" at bounding box center [503, 238] width 46 height 7
click at [349, 212] on select "New subscription Upcoming order Payment failure Delayed subscription Updated su…" at bounding box center [408, 207] width 243 height 13
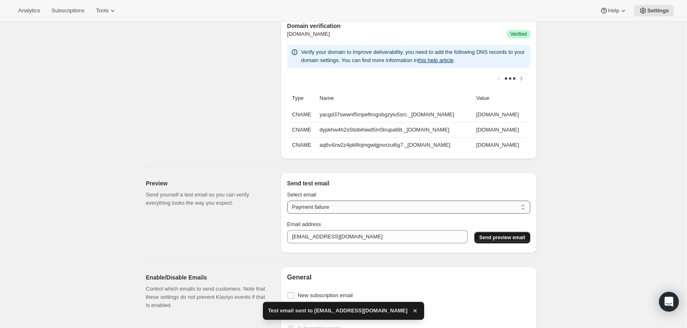
select select "upcoming-subscription_delayed"
click at [289, 206] on select "New subscription Upcoming order Payment failure Delayed subscription Updated su…" at bounding box center [408, 207] width 243 height 13
click at [519, 241] on span "Send preview email" at bounding box center [503, 238] width 46 height 7
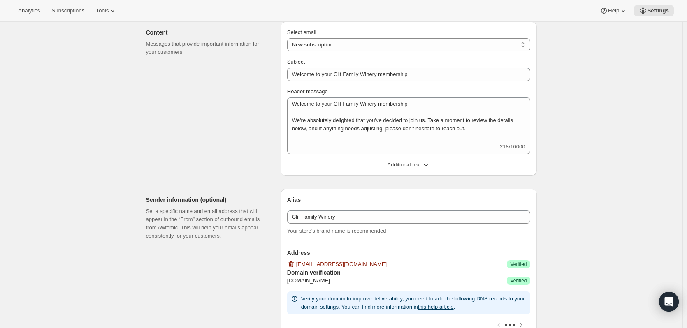
scroll to position [0, 0]
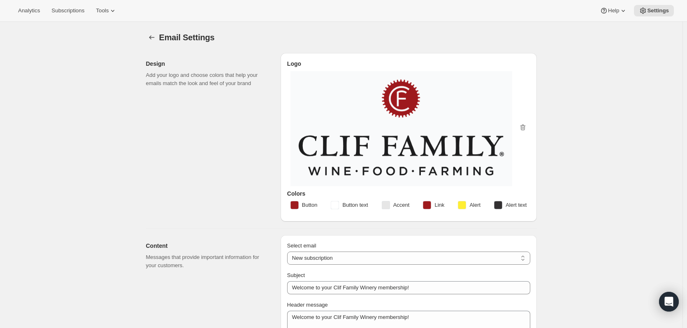
click at [407, 203] on span "Accent" at bounding box center [401, 205] width 16 height 8
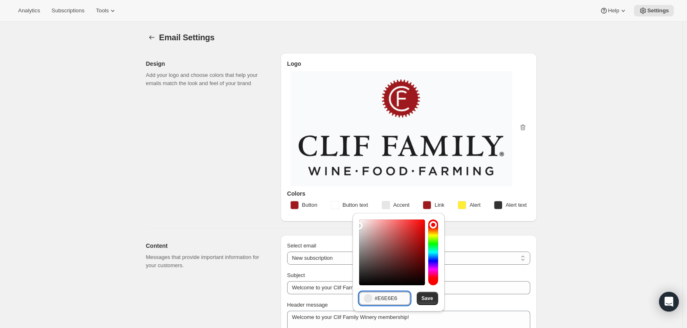
click at [392, 299] on input "#E6E6E6" at bounding box center [392, 298] width 35 height 13
paste input "808080"
type input "#808080"
click at [433, 297] on span "Save" at bounding box center [428, 299] width 12 height 7
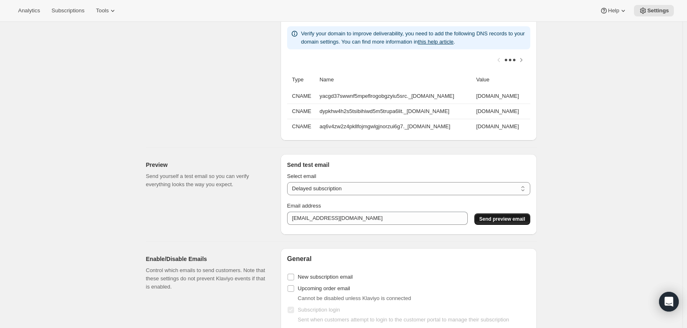
scroll to position [494, 0]
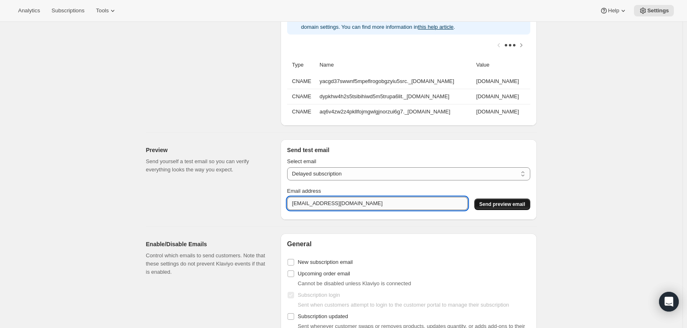
click at [375, 210] on input "[EMAIL_ADDRESS][DOMAIN_NAME]" at bounding box center [377, 203] width 181 height 13
click at [377, 209] on input "[EMAIL_ADDRESS][DOMAIN_NAME]" at bounding box center [377, 203] width 181 height 13
click at [370, 210] on input "[EMAIL_ADDRESS][DOMAIN_NAME]" at bounding box center [377, 203] width 181 height 13
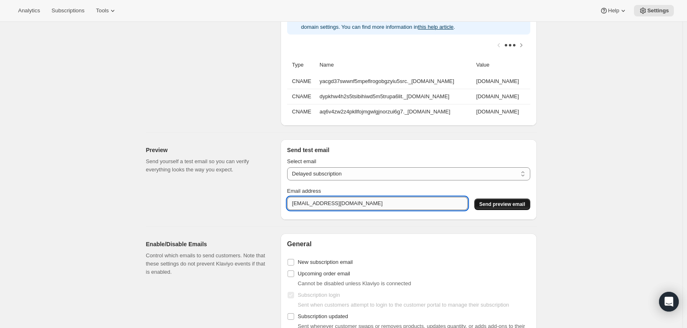
click at [368, 209] on input "[EMAIL_ADDRESS][DOMAIN_NAME]" at bounding box center [377, 203] width 181 height 13
click at [314, 210] on input "[EMAIL_ADDRESS][DOMAIN_NAME]" at bounding box center [377, 203] width 181 height 13
click at [358, 178] on select "New subscription Upcoming order Payment failure Delayed subscription Updated su…" at bounding box center [408, 174] width 243 height 13
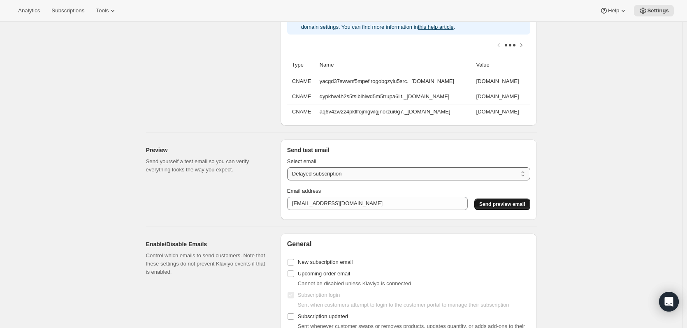
click at [289, 172] on select "New subscription Upcoming order Payment failure Delayed subscription Updated su…" at bounding box center [408, 174] width 243 height 13
click at [335, 175] on select "New subscription Upcoming order Payment failure Delayed subscription Updated su…" at bounding box center [408, 174] width 243 height 13
select select "failed-billing-attempt"
click at [289, 172] on select "New subscription Upcoming order Payment failure Delayed subscription Updated su…" at bounding box center [408, 174] width 243 height 13
click at [357, 207] on input "[EMAIL_ADDRESS][DOMAIN_NAME]" at bounding box center [377, 203] width 181 height 13
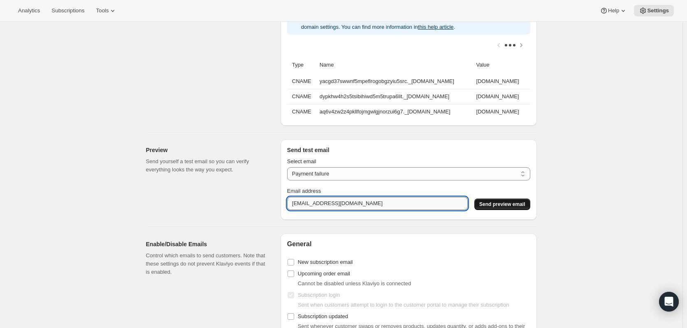
click at [357, 207] on input "[EMAIL_ADDRESS][DOMAIN_NAME]" at bounding box center [377, 203] width 181 height 13
paste input "808080"
click at [350, 207] on input "808080" at bounding box center [377, 203] width 181 height 13
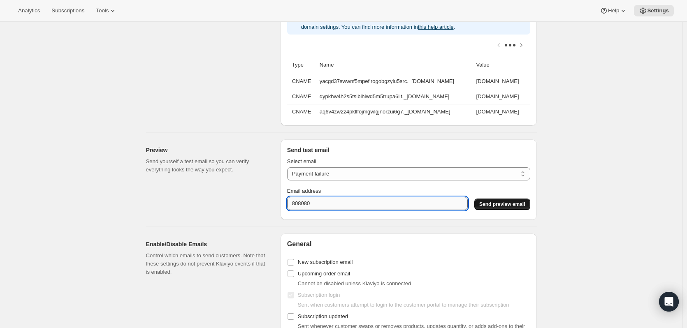
click at [350, 207] on input "808080" at bounding box center [377, 203] width 181 height 13
type input "[EMAIL_ADDRESS][DOMAIN_NAME]"
click at [500, 208] on span "Send preview email" at bounding box center [503, 204] width 46 height 7
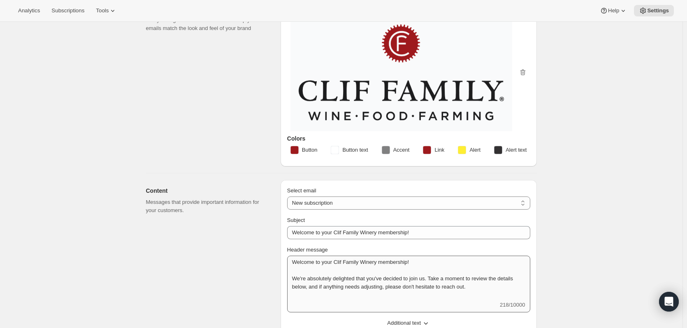
scroll to position [123, 0]
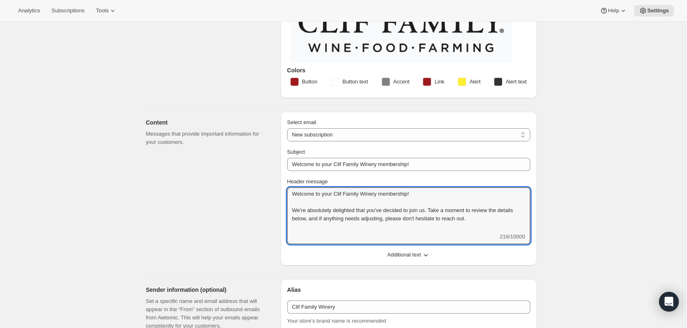
drag, startPoint x: 310, startPoint y: 235, endPoint x: 314, endPoint y: 244, distance: 9.9
click at [310, 247] on div "Subject Welcome to your Clif Family Winery membership! Header message Welcome t…" at bounding box center [408, 203] width 243 height 111
drag, startPoint x: 505, startPoint y: 218, endPoint x: 503, endPoint y: 230, distance: 12.6
click at [503, 236] on div "Welcome to your Clif Family Winery membership! We're absolutely delighted that …" at bounding box center [408, 216] width 243 height 57
click at [506, 219] on textarea "Welcome to your Clif Family Winery membership! We're absolutely delighted that …" at bounding box center [408, 210] width 243 height 45
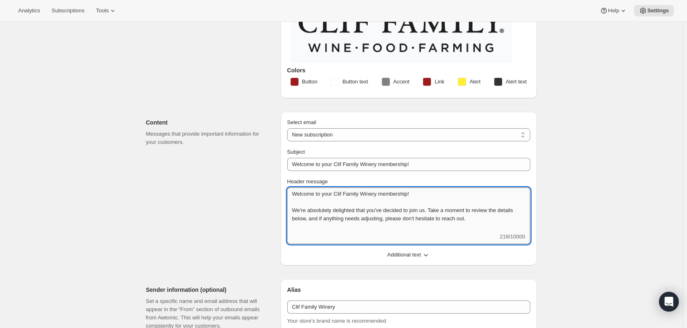
click at [506, 217] on textarea "Welcome to your Clif Family Winery membership! We're absolutely delighted that …" at bounding box center [408, 210] width 243 height 45
drag, startPoint x: 506, startPoint y: 217, endPoint x: 500, endPoint y: 219, distance: 6.6
click at [506, 217] on textarea "Welcome to your Clif Family Winery membership! We're absolutely delighted that …" at bounding box center [408, 210] width 243 height 45
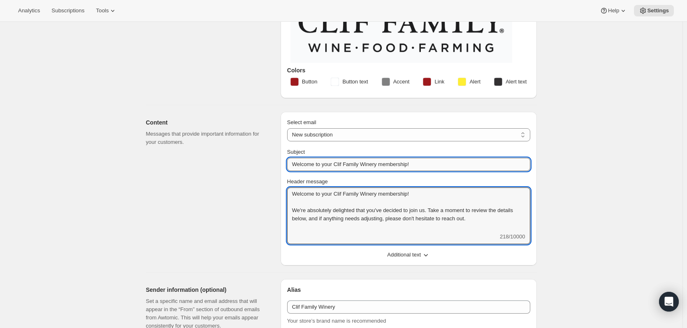
click at [457, 160] on input "Welcome to your Clif Family Winery membership!" at bounding box center [408, 164] width 243 height 13
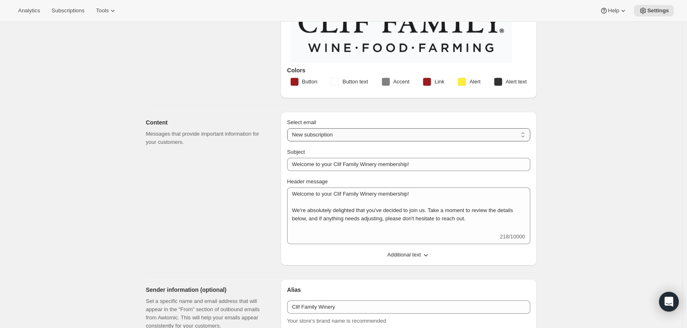
click at [404, 138] on select "New subscription Upcoming order Failed payment Delayed subscription (inventory …" at bounding box center [408, 134] width 243 height 13
click at [394, 131] on select "New subscription Upcoming order Failed payment Delayed subscription (inventory …" at bounding box center [408, 134] width 243 height 13
click at [353, 134] on select "New subscription Upcoming order Failed payment Delayed subscription (inventory …" at bounding box center [408, 134] width 243 height 13
click at [289, 128] on select "New subscription Upcoming order Failed payment Delayed subscription (inventory …" at bounding box center [408, 134] width 243 height 13
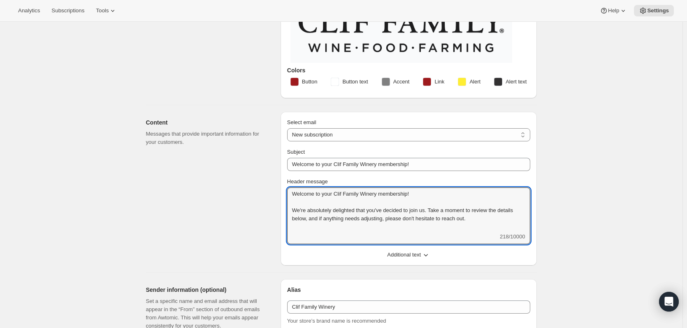
drag, startPoint x: 501, startPoint y: 219, endPoint x: 503, endPoint y: 262, distance: 43.7
click at [503, 263] on div "Select email New subscription Upcoming order Failed payment Delayed subscriptio…" at bounding box center [409, 189] width 256 height 154
click at [368, 135] on select "New subscription Upcoming order Failed payment Delayed subscription (inventory …" at bounding box center [408, 134] width 243 height 13
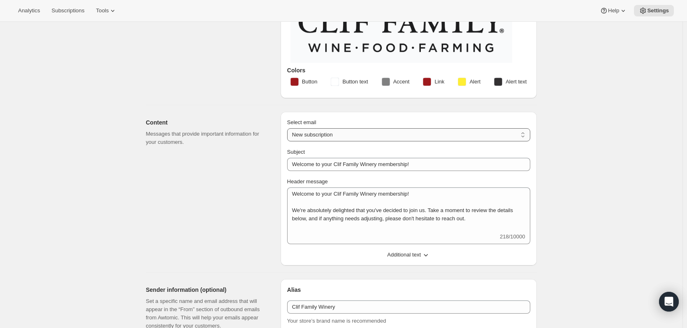
select select "subscriptionMessage"
click at [289, 128] on select "New subscription Upcoming order Failed payment Delayed subscription (inventory …" at bounding box center [408, 134] width 243 height 13
type input "Your next Clif Family Winery shipment is coming soon!"
type textarea "Your next shipment is processing soon! If this is your first time interacting w…"
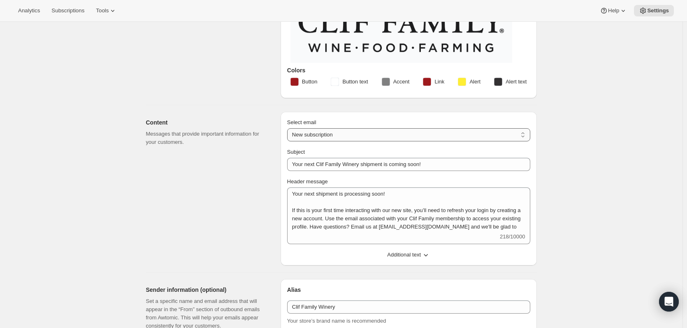
select select "7"
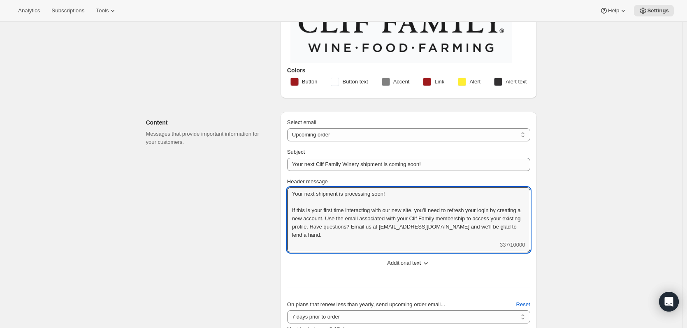
drag, startPoint x: 379, startPoint y: 234, endPoint x: 380, endPoint y: 264, distance: 29.7
click at [380, 272] on div "Subject Your next Clif Family Winery shipment is coming soon! Header message Yo…" at bounding box center [408, 274] width 243 height 252
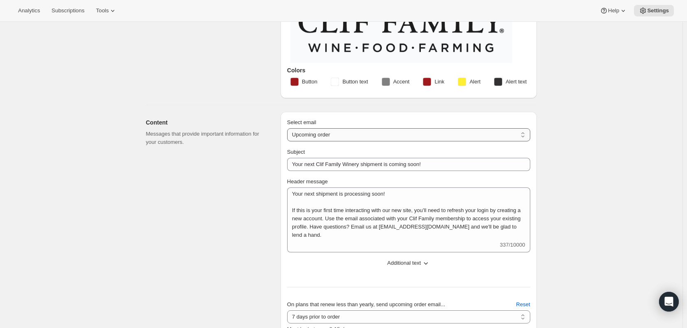
click at [334, 137] on select "New subscription Upcoming order Failed payment Delayed subscription (inventory …" at bounding box center [408, 134] width 243 height 13
select select "failedPaymentMessage"
click at [289, 128] on select "New subscription Upcoming order Failed payment Delayed subscription (inventory …" at bounding box center [408, 134] width 243 height 13
type input "Action Required: Update your payment information!"
type textarea "Your membership selection is pending, but the payment method we have on file di…"
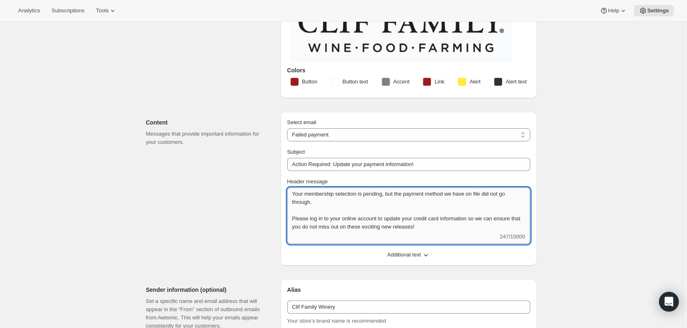
drag, startPoint x: 463, startPoint y: 226, endPoint x: 393, endPoint y: 217, distance: 70.1
click at [461, 264] on div "Select email New subscription Upcoming order Failed payment Delayed subscriptio…" at bounding box center [409, 189] width 256 height 154
click at [335, 133] on select "New subscription Upcoming order Failed payment Delayed subscription (inventory …" at bounding box center [408, 134] width 243 height 13
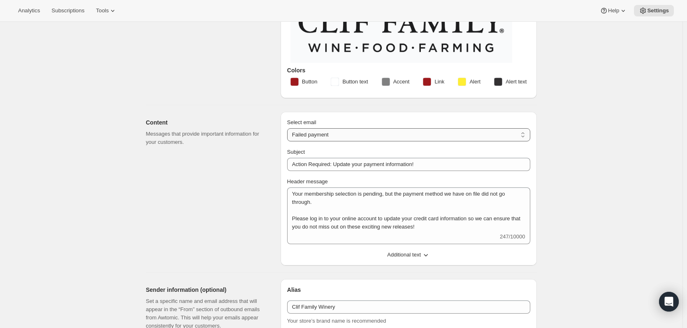
select select "delayedMessage"
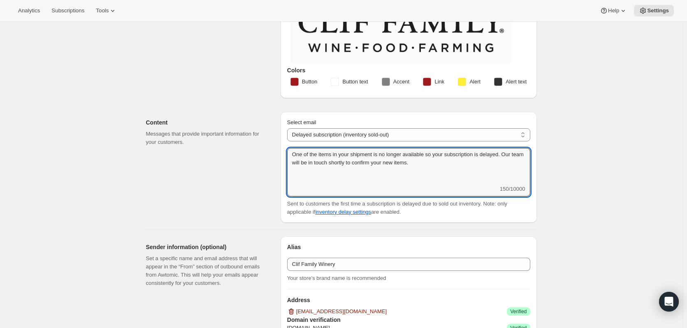
drag, startPoint x: 449, startPoint y: 162, endPoint x: 364, endPoint y: 150, distance: 85.6
click at [448, 209] on div "Delayed subscription message (optional) One of the items in your shipment is no…" at bounding box center [408, 182] width 243 height 68
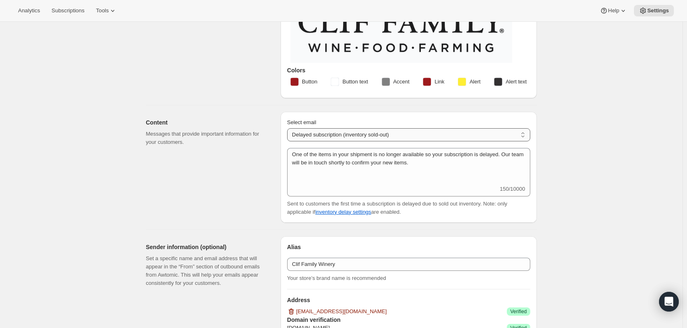
drag, startPoint x: 342, startPoint y: 131, endPoint x: 345, endPoint y: 140, distance: 9.3
click at [343, 132] on select "New subscription Upcoming order Failed payment Delayed subscription (inventory …" at bounding box center [408, 134] width 243 height 13
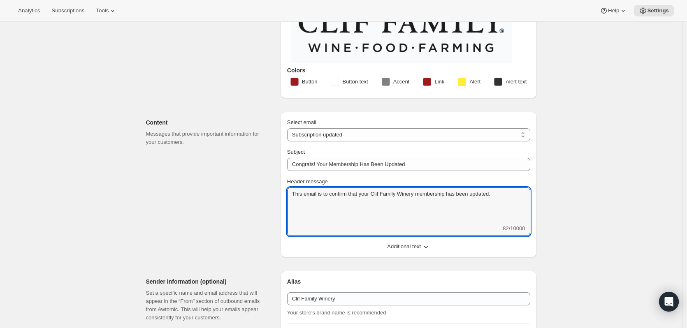
drag, startPoint x: 508, startPoint y: 191, endPoint x: 509, endPoint y: 226, distance: 34.6
click at [509, 226] on div "This email is to confirm that your Clif Family Winery membership has been updat…" at bounding box center [408, 212] width 243 height 49
click at [359, 136] on select "New subscription Upcoming order Failed payment Delayed subscription (inventory …" at bounding box center [408, 134] width 243 height 13
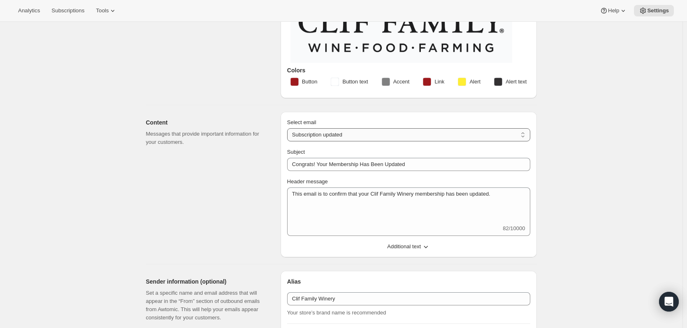
select select "pausedMessage"
click at [289, 128] on select "New subscription Upcoming order Failed payment Delayed subscription (inventory …" at bounding box center [408, 134] width 243 height 13
type input "Subscription paused"
type textarea "Your Clif Family Winery membership has been paused. You can reactivate at any t…"
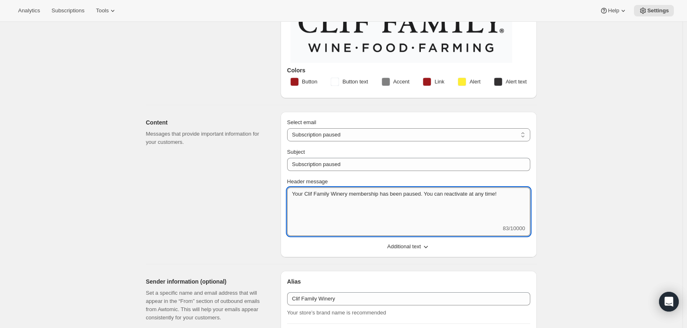
drag, startPoint x: 514, startPoint y: 194, endPoint x: 512, endPoint y: 212, distance: 17.3
click at [513, 212] on textarea "Your Clif Family Winery membership has been paused. You can reactivate at any t…" at bounding box center [408, 206] width 243 height 37
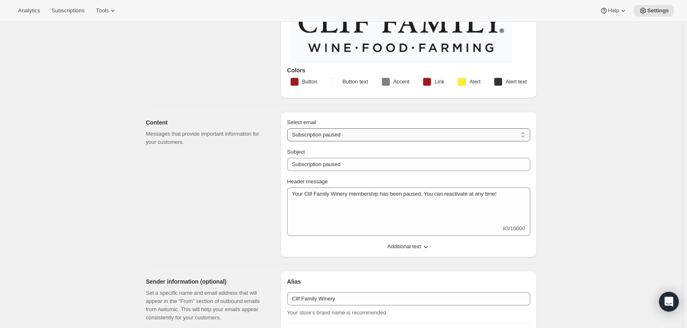
drag, startPoint x: 302, startPoint y: 133, endPoint x: 305, endPoint y: 140, distance: 7.2
click at [302, 133] on select "New subscription Upcoming order Failed payment Delayed subscription (inventory …" at bounding box center [408, 134] width 243 height 13
select select "cancelledMessage"
click at [289, 128] on select "New subscription Upcoming order Failed payment Delayed subscription (inventory …" at bounding box center [408, 134] width 243 height 13
type textarea "Your membership with Clif Family Winery has been canceled. We are sorry to see …"
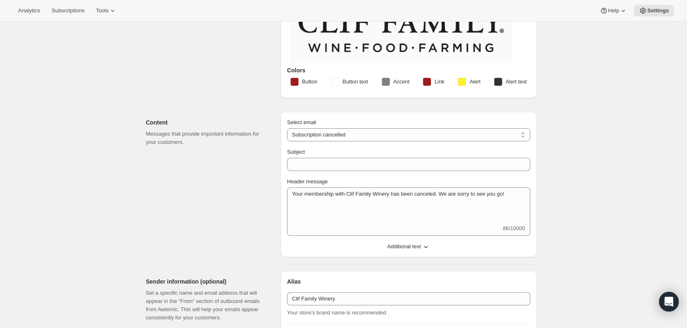
click at [314, 155] on div "Subject" at bounding box center [408, 152] width 243 height 8
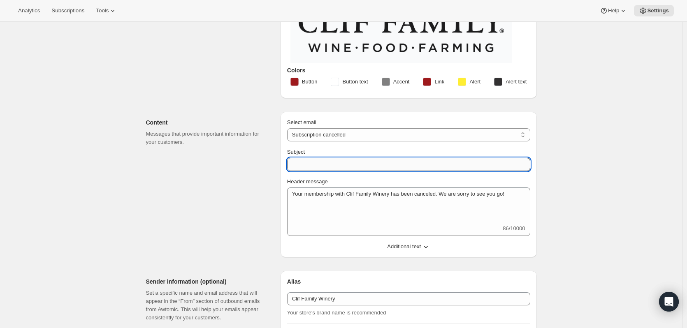
click at [314, 164] on input "Subject" at bounding box center [408, 164] width 243 height 13
type input "Your membership has been cancelled"
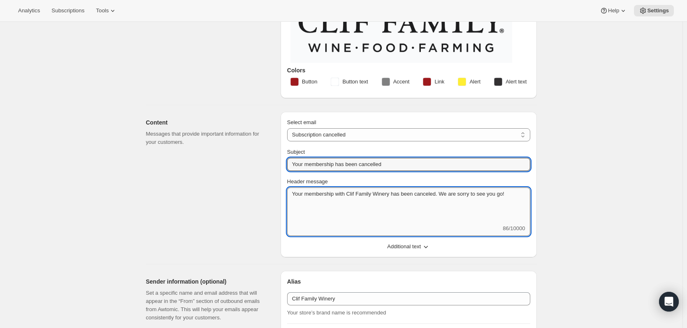
click at [443, 195] on textarea "Your membership with Clif Family Winery has been canceled. We are sorry to see …" at bounding box center [408, 206] width 243 height 37
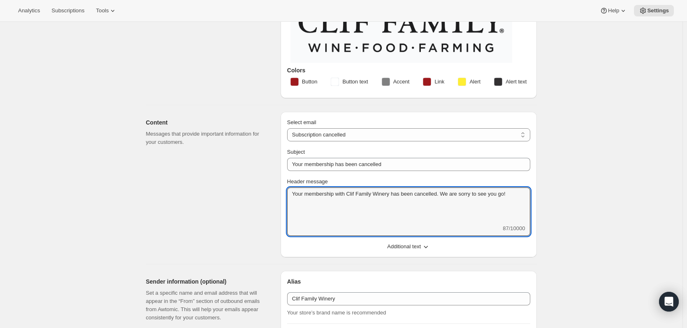
type textarea "Your membership with Clif Family Winery has been cancelled. We are sorry to see…"
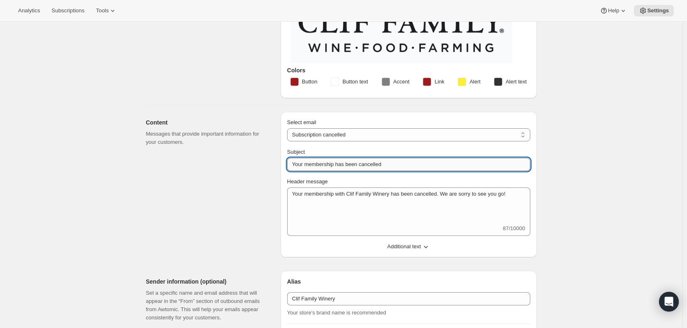
click at [393, 164] on input "Your membership has been cancelled" at bounding box center [408, 164] width 243 height 13
click at [457, 128] on select "New subscription Upcoming order Failed payment Delayed subscription (inventory …" at bounding box center [408, 134] width 243 height 13
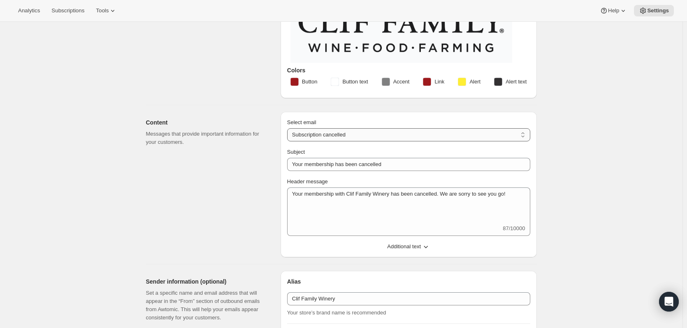
select select "reactivatedMessage"
click at [289, 128] on select "New subscription Upcoming order Failed payment Delayed subscription (inventory …" at bounding box center [408, 134] width 243 height 13
type input "Subscription updated"
type textarea "Welcome back to your Clif Family Winery membership! We're excited to continue y…"
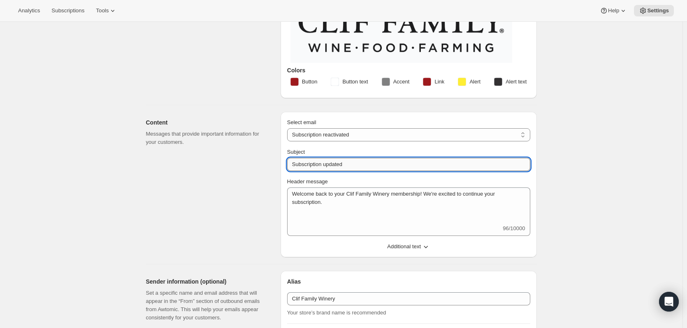
click at [338, 162] on input "Subscription updated" at bounding box center [408, 164] width 243 height 13
click at [308, 162] on input "Subscription updated" at bounding box center [408, 164] width 243 height 13
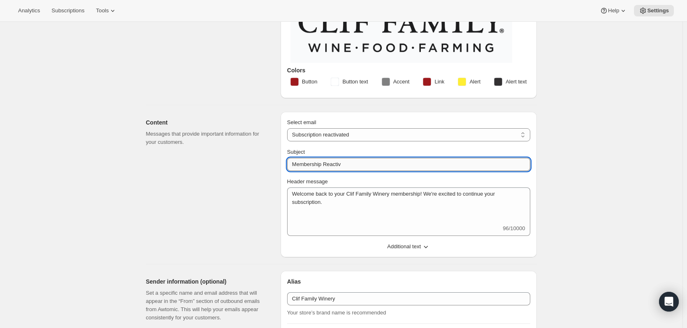
click at [385, 165] on input "Membership Reactiv" at bounding box center [408, 164] width 243 height 13
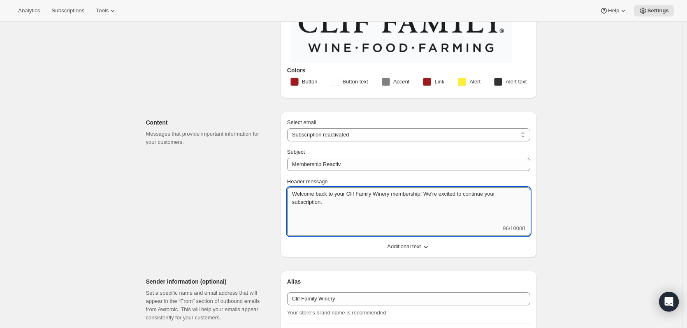
drag, startPoint x: 433, startPoint y: 195, endPoint x: 292, endPoint y: 189, distance: 140.9
click at [292, 189] on textarea "Welcome back to your Clif Family Winery membership! We're excited to continue y…" at bounding box center [408, 206] width 243 height 37
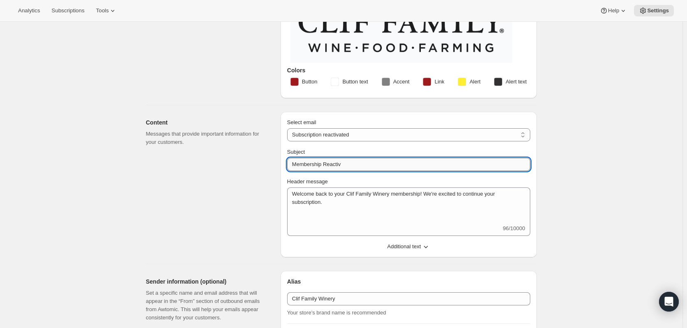
click at [357, 165] on input "Membership Reactiv" at bounding box center [408, 164] width 243 height 13
paste input "Welcome back to your Clif Family Winery membership!"
type input "Welcome back to your Clif Family Winery membership!"
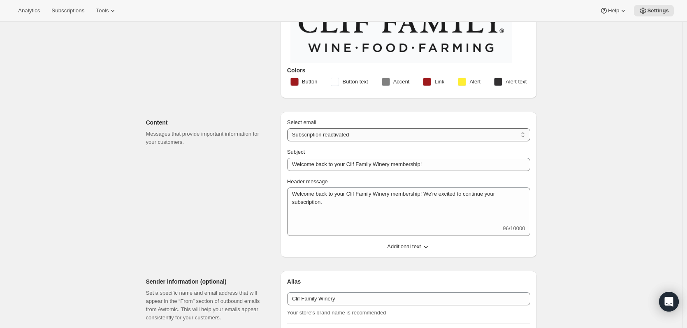
click at [436, 135] on select "New subscription Upcoming order Failed payment Delayed subscription (inventory …" at bounding box center [408, 134] width 243 height 13
select select "giftedMessage"
click at [289, 128] on select "New subscription Upcoming order Failed payment Delayed subscription (inventory …" at bounding box center [408, 134] width 243 height 13
type input "You have been gifted a subscription"
type textarea "Great news! You have been gifted a membership to Clif Family Winery."
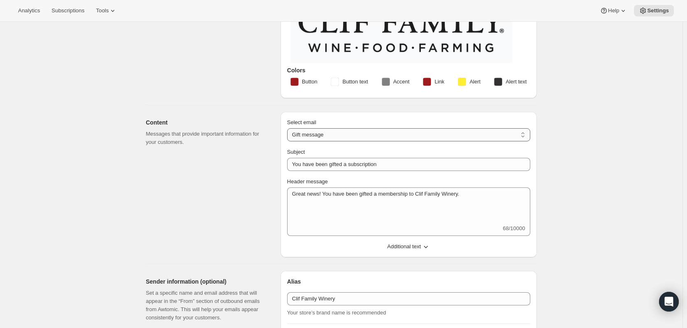
click at [337, 133] on select "New subscription Upcoming order Failed payment Delayed subscription (inventory …" at bounding box center [408, 134] width 243 height 13
select select "reactivatedMessage"
click at [289, 128] on select "New subscription Upcoming order Failed payment Delayed subscription (inventory …" at bounding box center [408, 134] width 243 height 13
type input "Welcome back to your Clif Family Winery membership!"
type textarea "Welcome back to your Clif Family Winery membership! We're excited to continue y…"
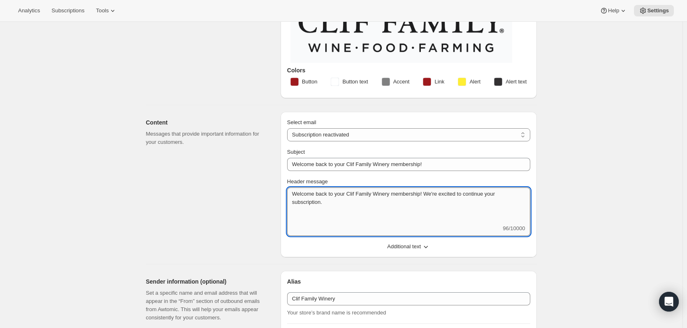
click at [406, 211] on textarea "Welcome back to your Clif Family Winery membership! We're excited to continue y…" at bounding box center [408, 206] width 243 height 37
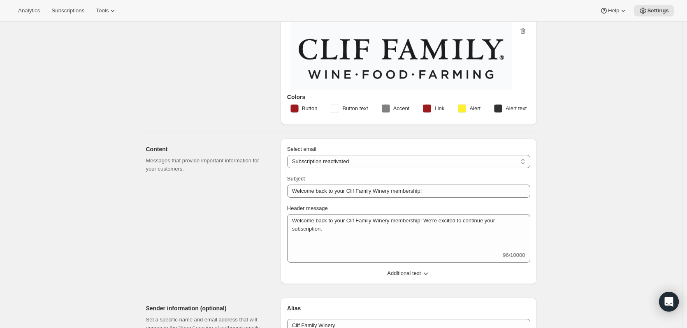
scroll to position [0, 0]
